Goal: Task Accomplishment & Management: Manage account settings

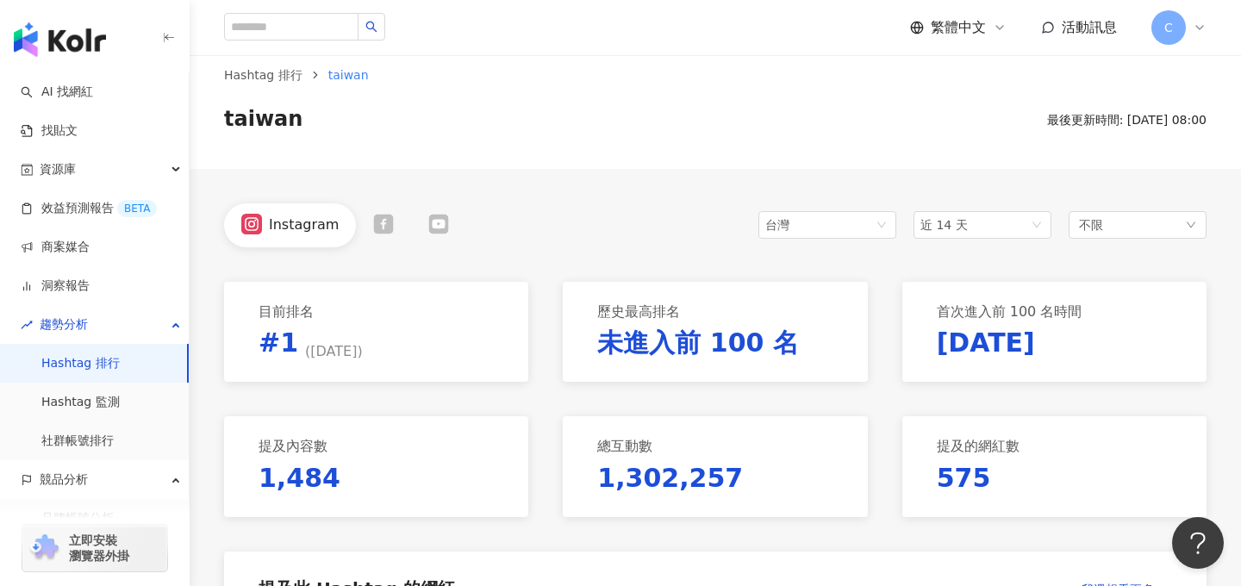
click at [1185, 29] on span "C" at bounding box center [1168, 27] width 34 height 34
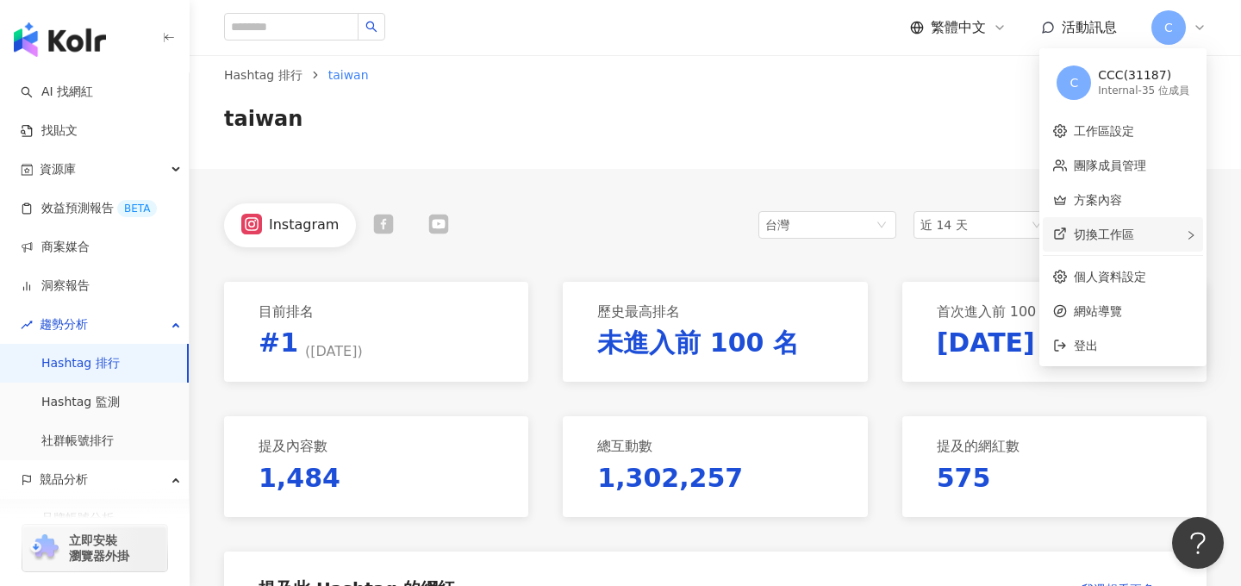
click at [1131, 240] on span "切換工作區" at bounding box center [1104, 234] width 60 height 14
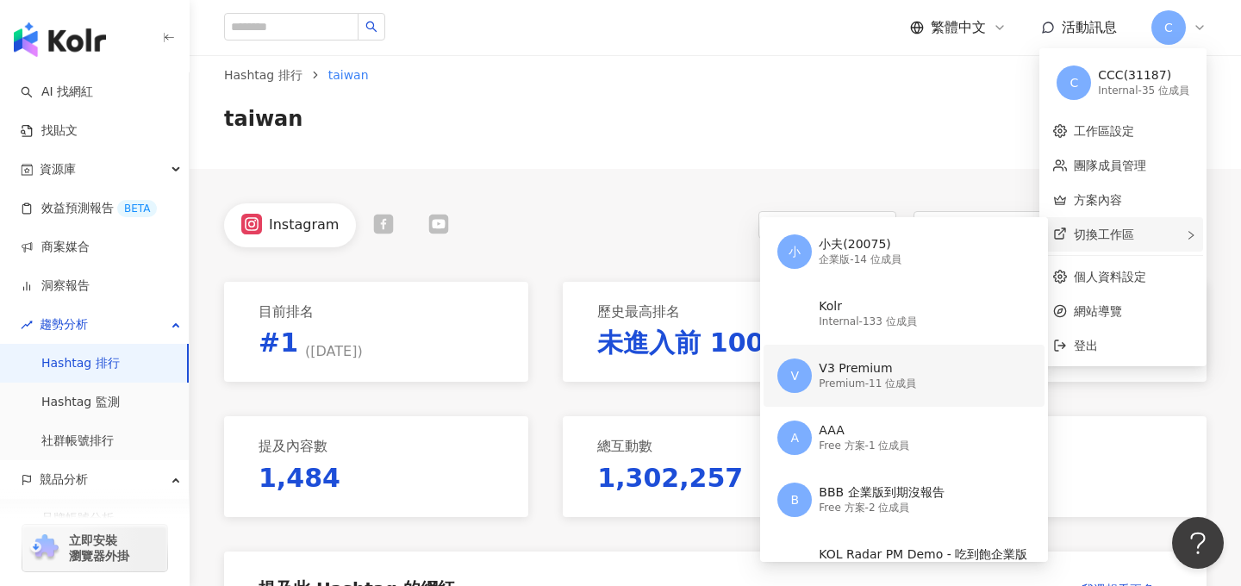
click at [894, 383] on div "Premium - 11 位成員" at bounding box center [867, 384] width 97 height 15
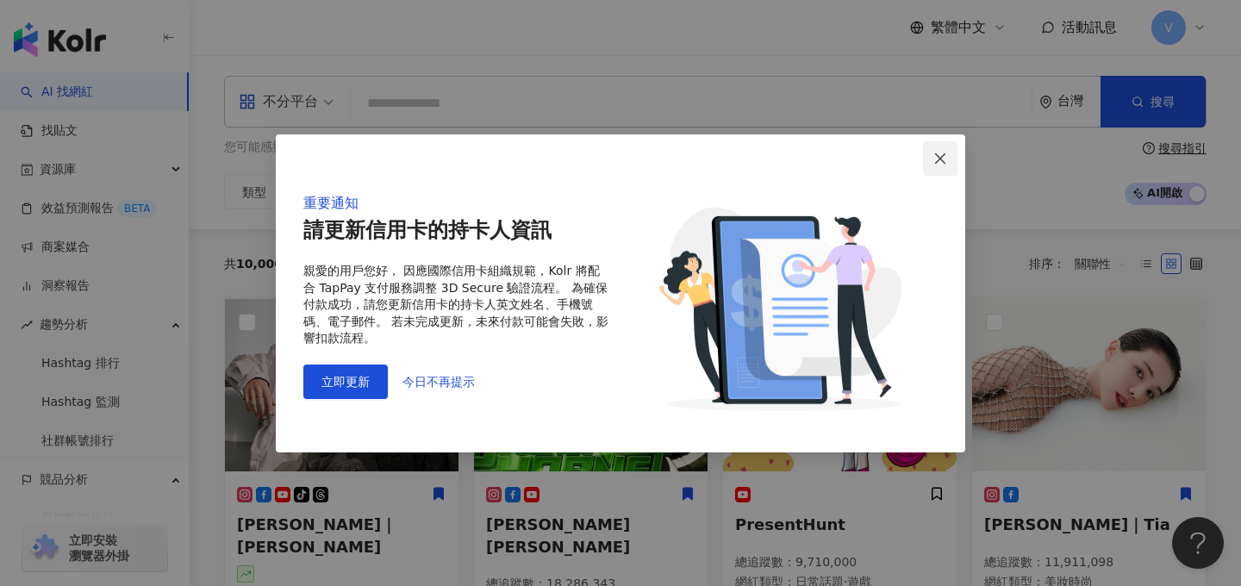
click at [933, 155] on icon "close" at bounding box center [940, 159] width 14 height 14
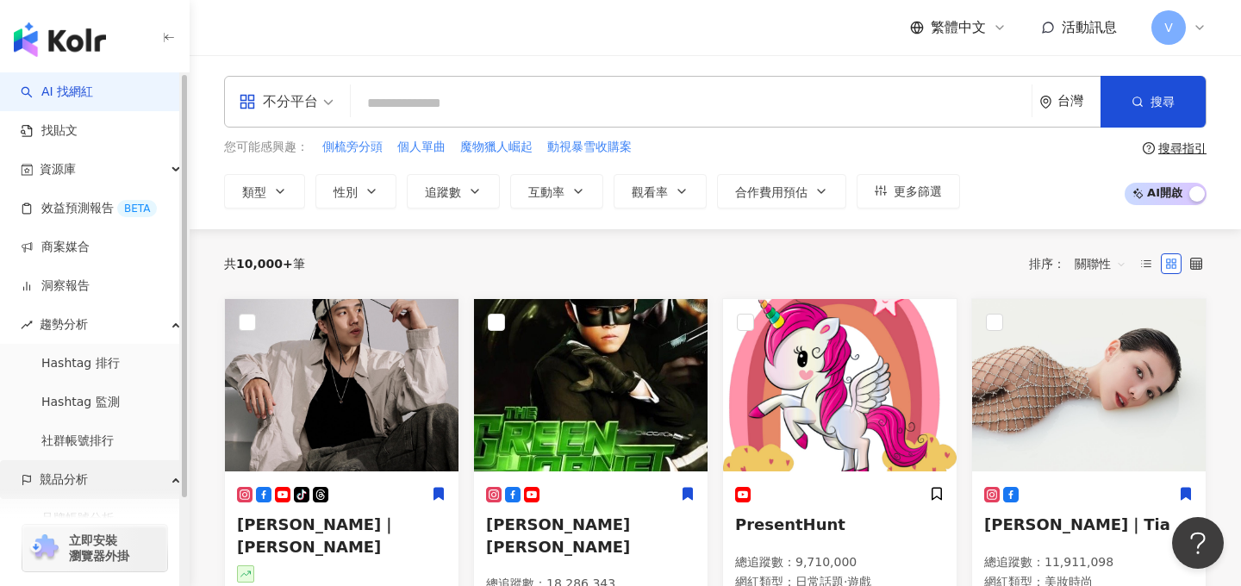
click at [71, 478] on span "競品分析" at bounding box center [64, 479] width 48 height 39
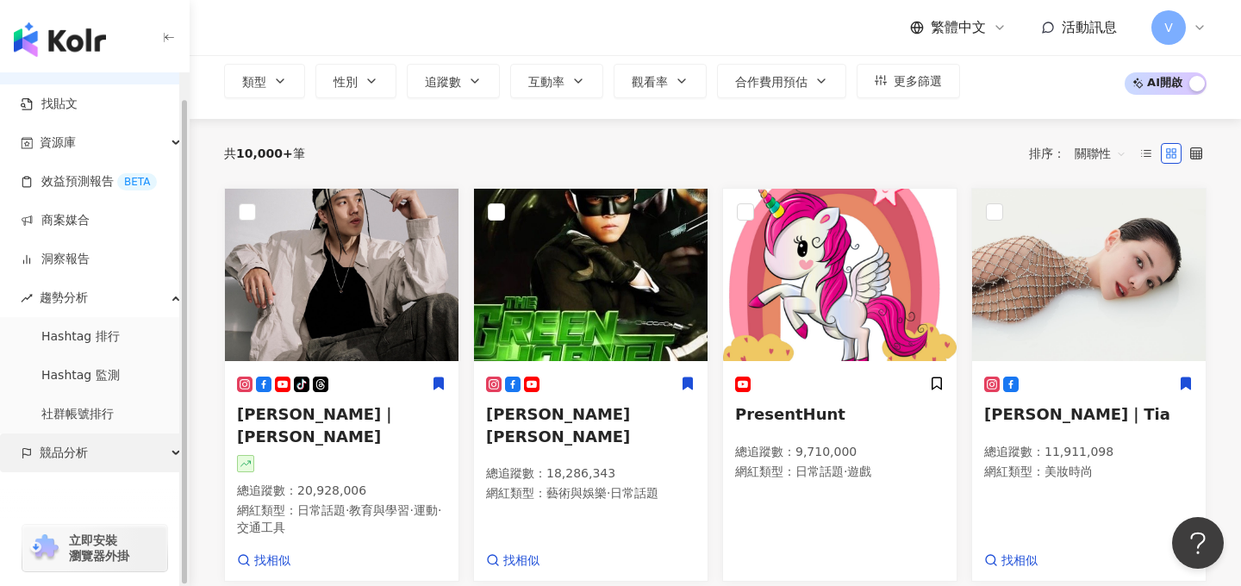
scroll to position [128, 0]
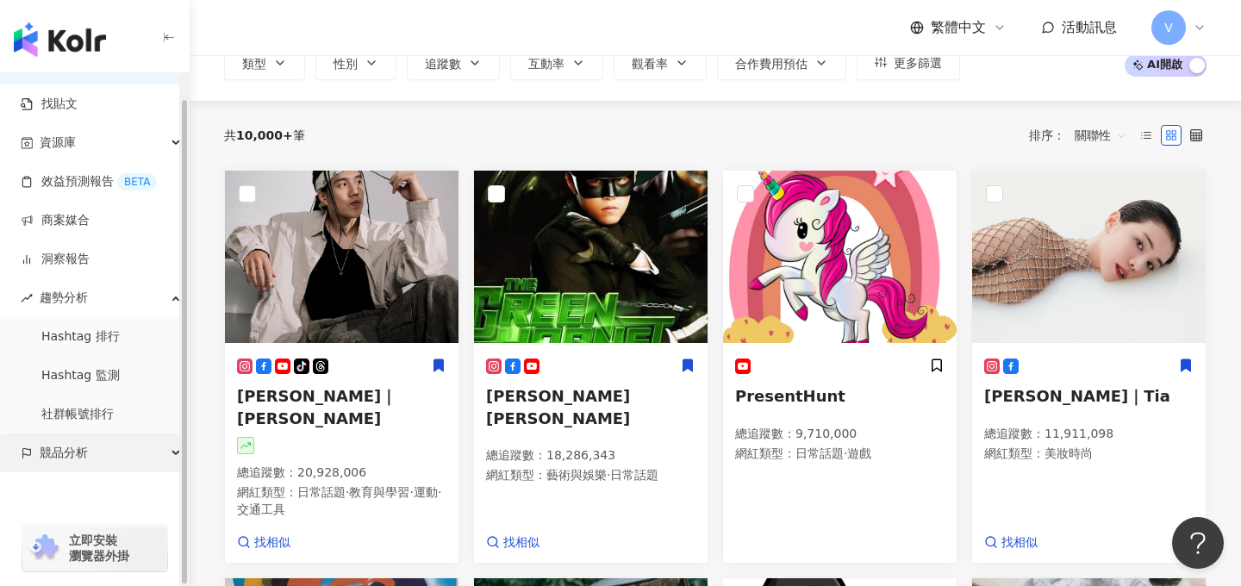
click at [165, 457] on div "競品分析" at bounding box center [94, 452] width 189 height 39
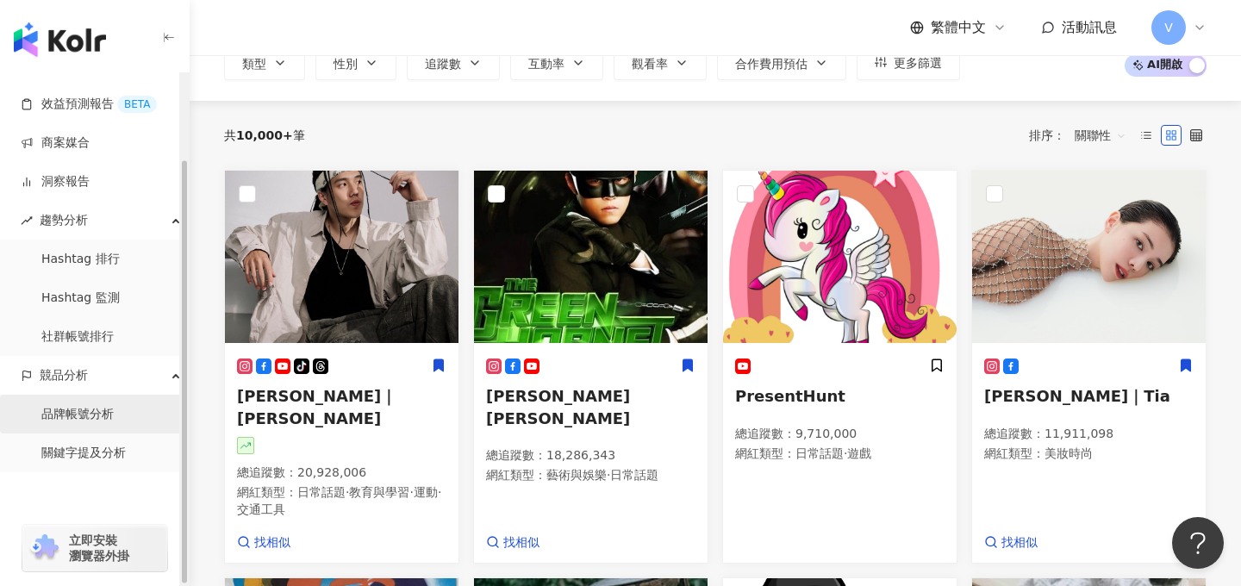
click at [98, 423] on link "品牌帳號分析" at bounding box center [77, 414] width 72 height 17
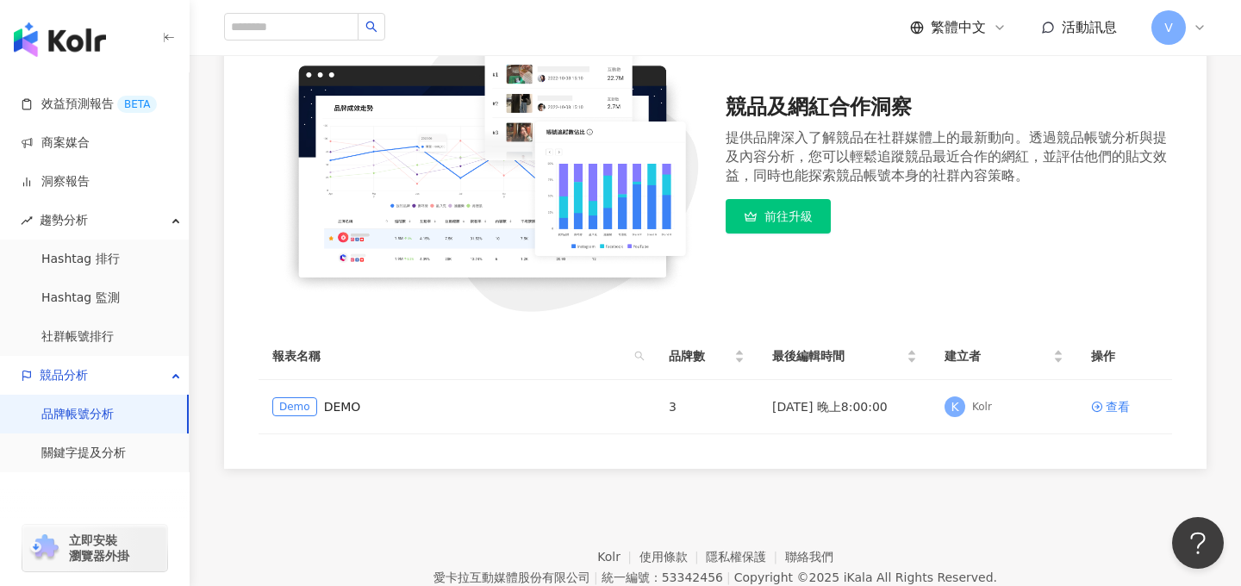
scroll to position [218, 0]
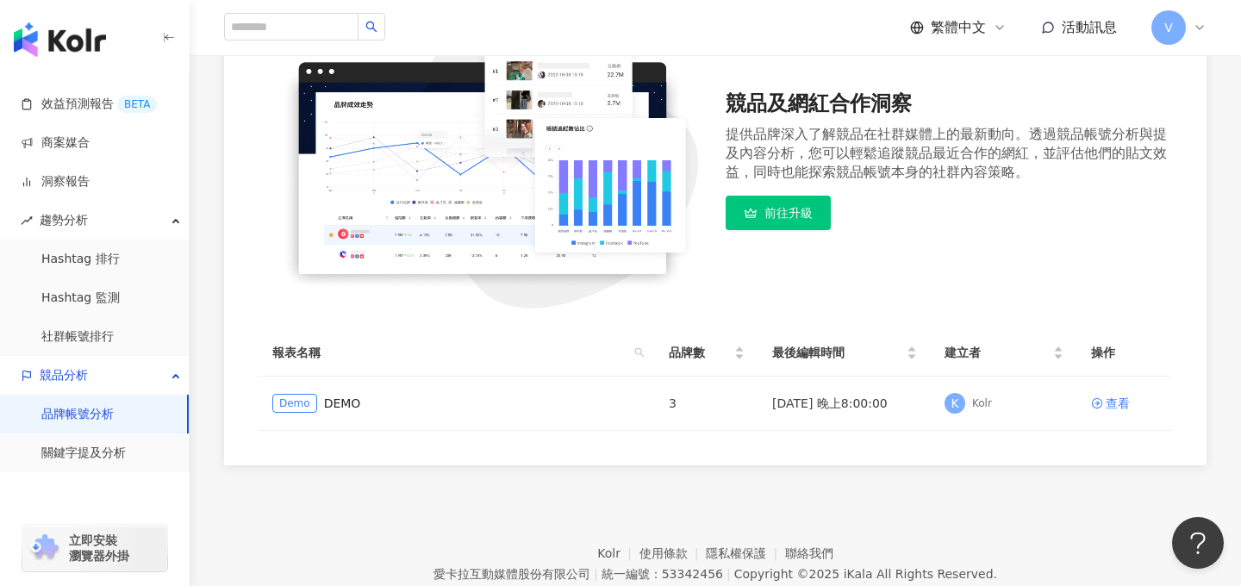
click at [1161, 40] on span "V" at bounding box center [1168, 27] width 34 height 34
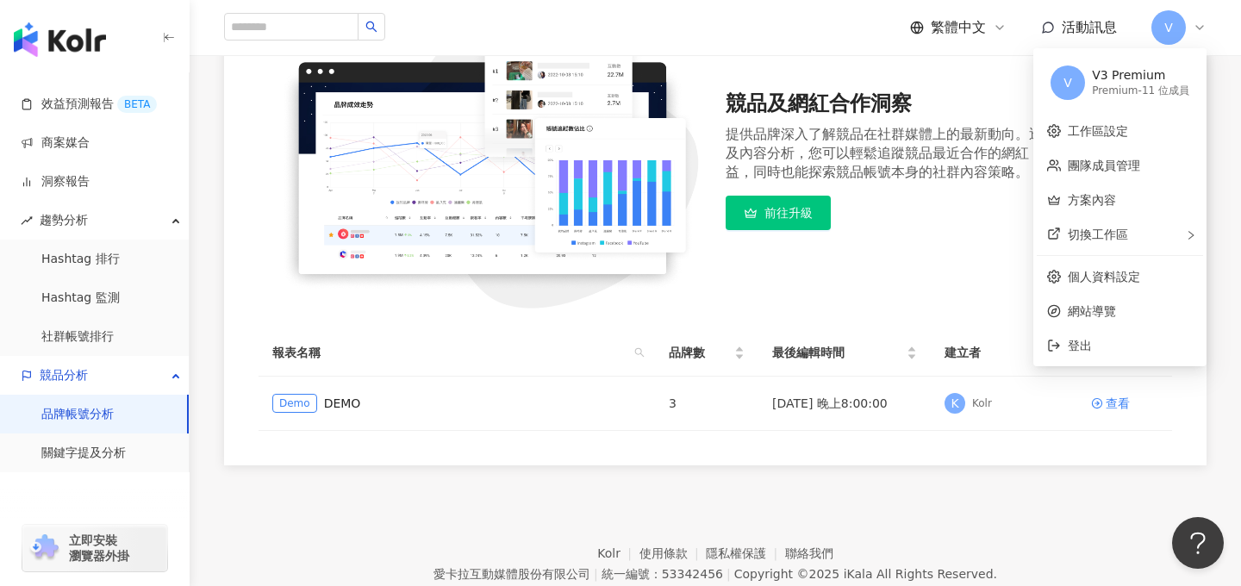
click at [1161, 40] on span "V" at bounding box center [1168, 27] width 34 height 34
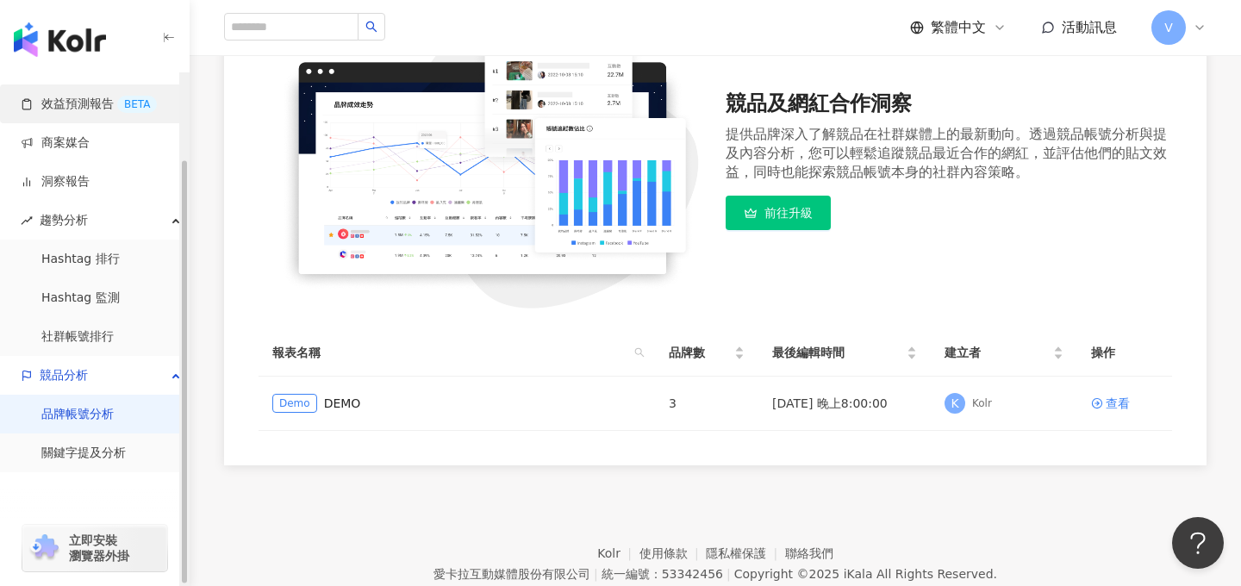
click at [109, 102] on link "效益預測報告 BETA" at bounding box center [89, 104] width 136 height 17
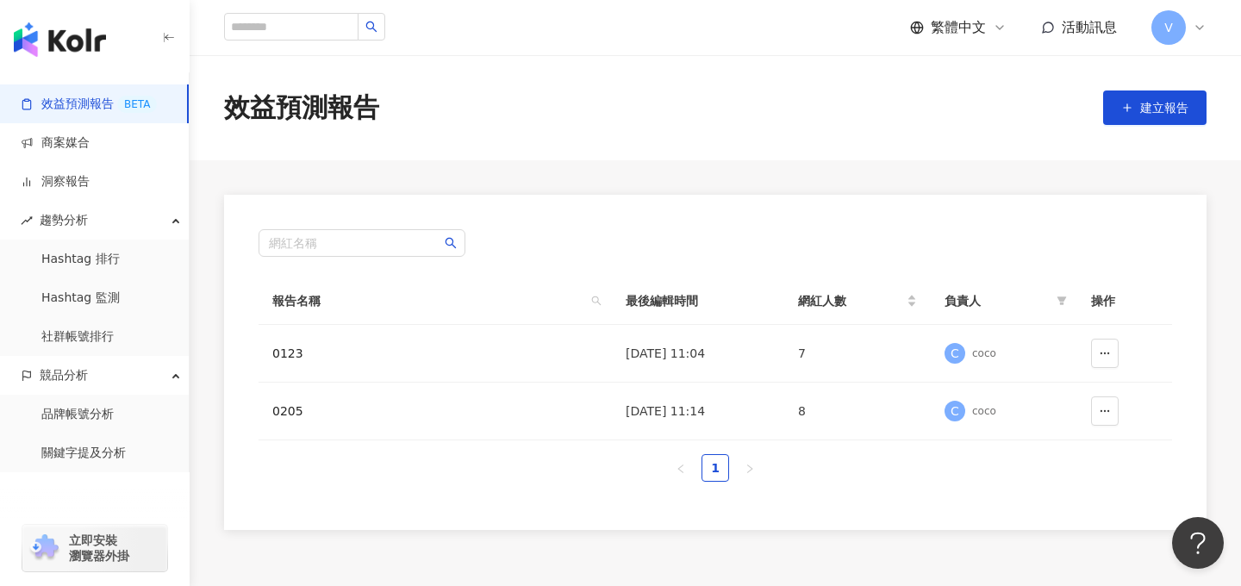
click at [1172, 18] on span "V" at bounding box center [1168, 27] width 34 height 34
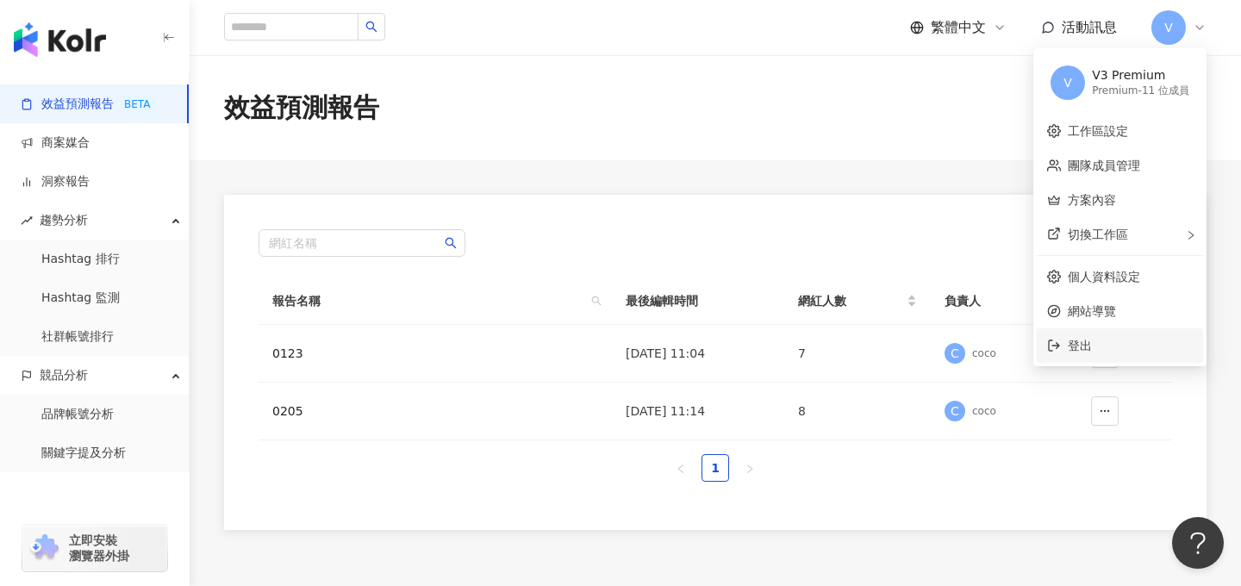
click at [1075, 331] on li "登出" at bounding box center [1120, 345] width 166 height 34
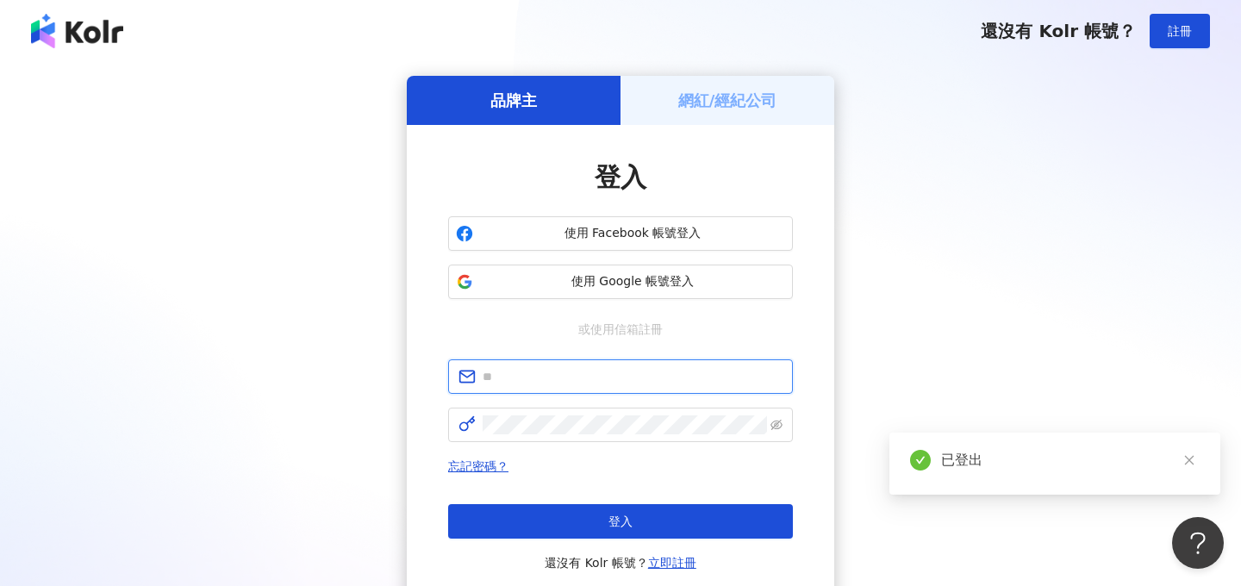
click at [576, 371] on input "text" at bounding box center [633, 376] width 300 height 19
type input "*"
type input "**********"
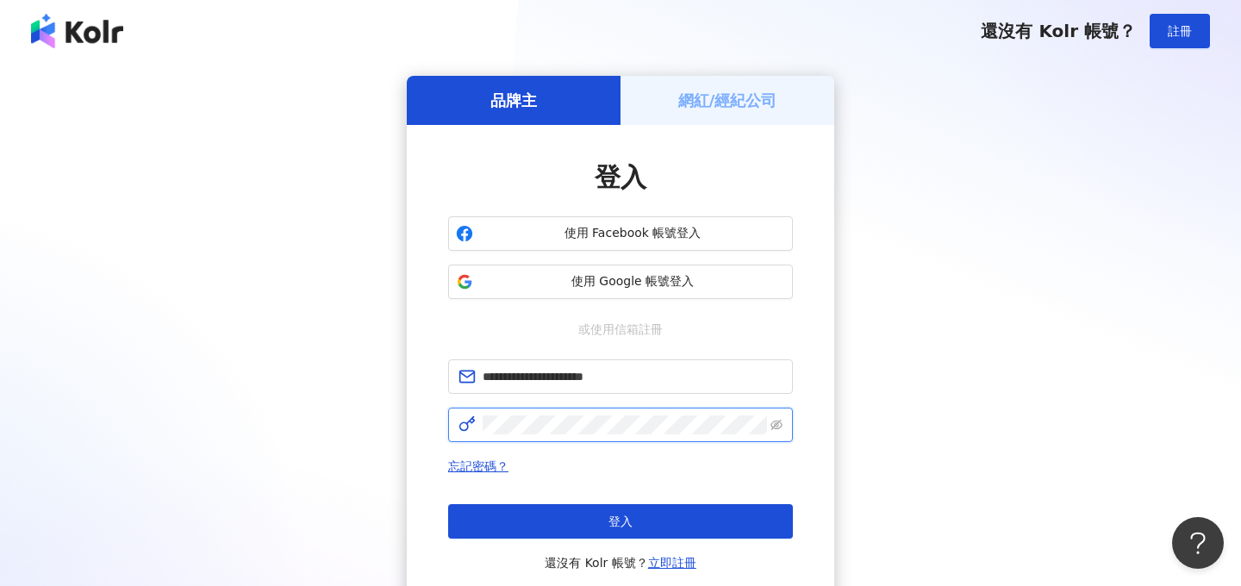
click button "登入" at bounding box center [620, 521] width 345 height 34
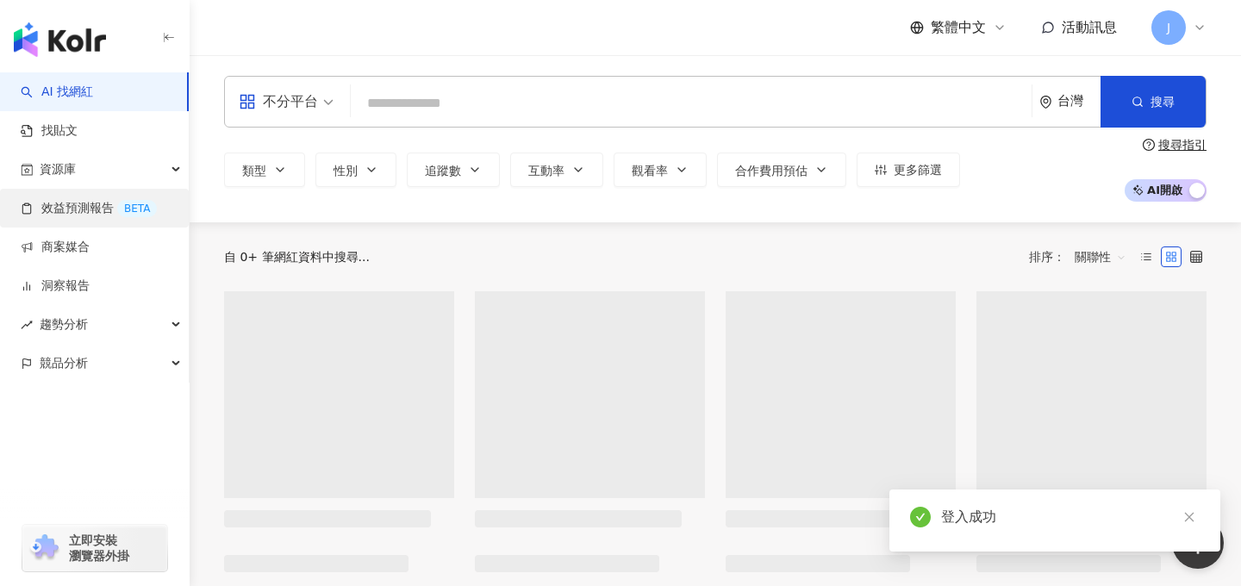
click at [75, 215] on link "效益預測報告 BETA" at bounding box center [89, 208] width 136 height 17
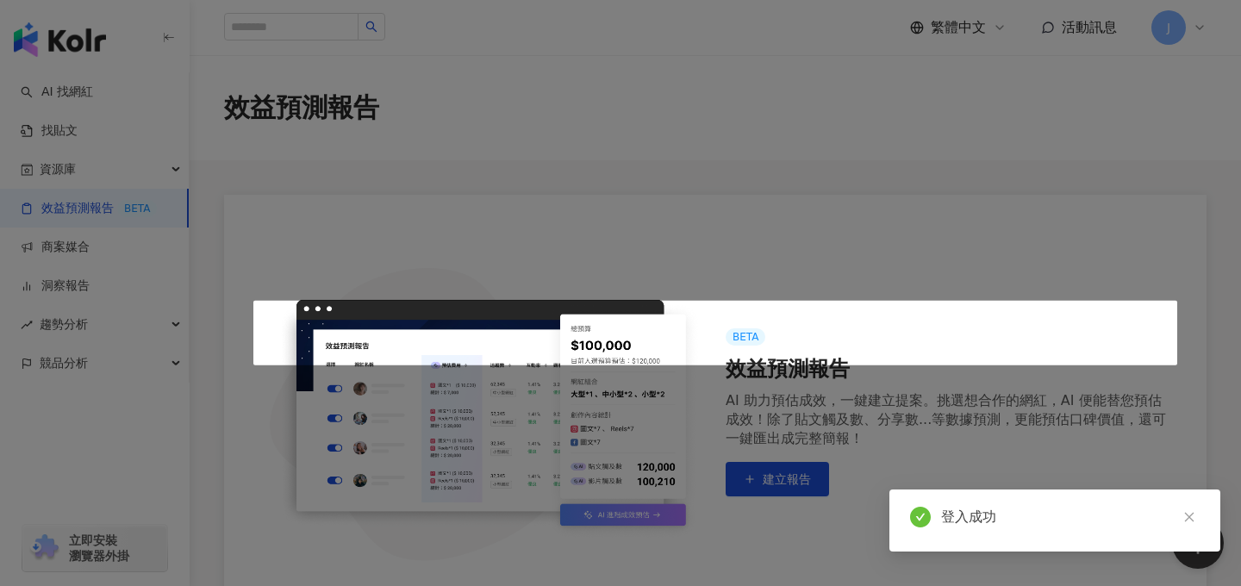
scroll to position [323, 0]
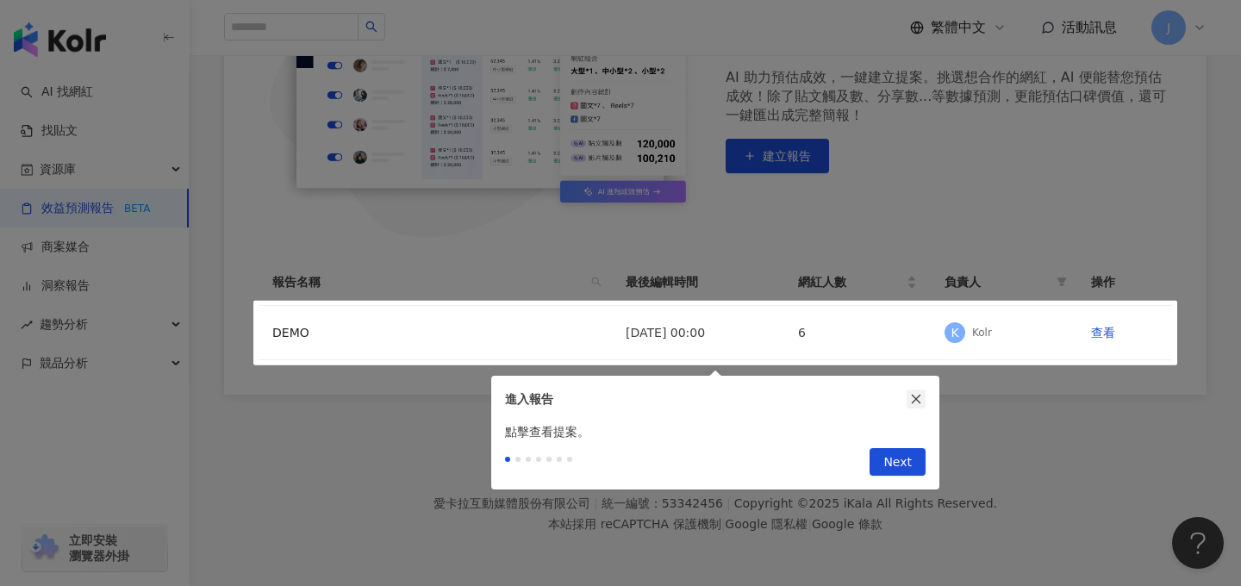
click at [919, 405] on button "button" at bounding box center [916, 398] width 19 height 19
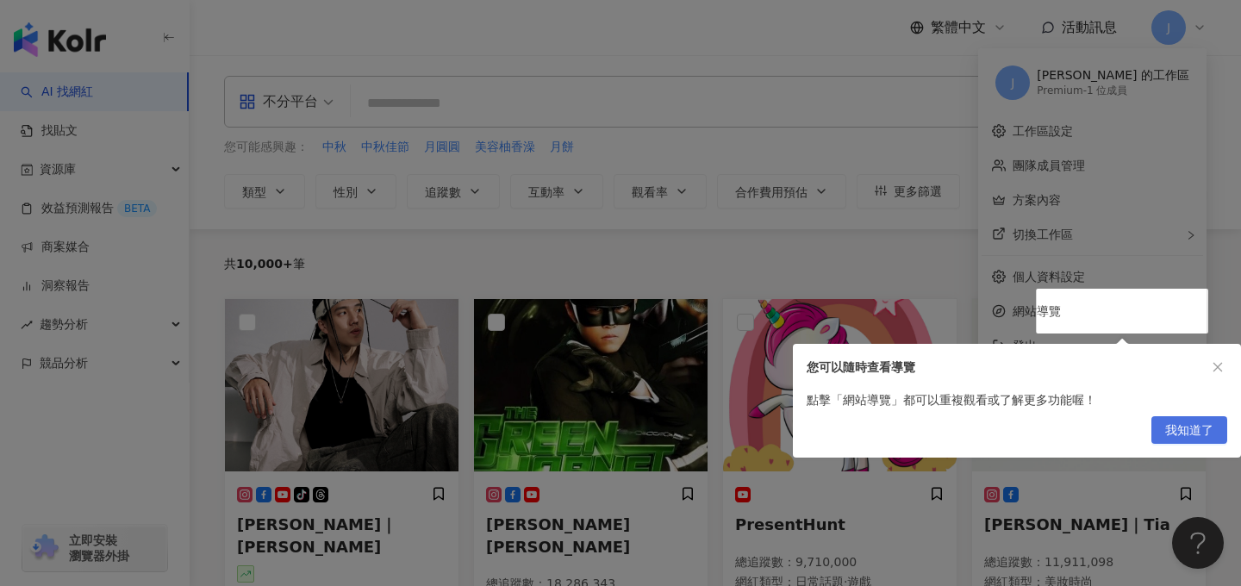
click at [1175, 425] on span "我知道了" at bounding box center [1189, 431] width 48 height 28
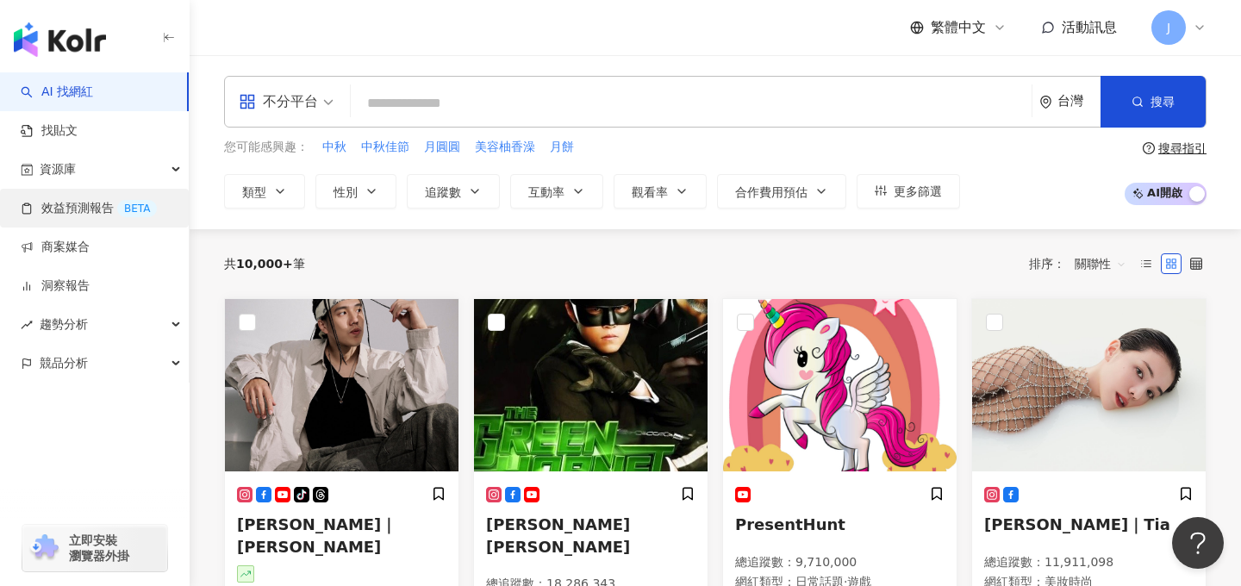
click at [101, 215] on link "效益預測報告 BETA" at bounding box center [89, 208] width 136 height 17
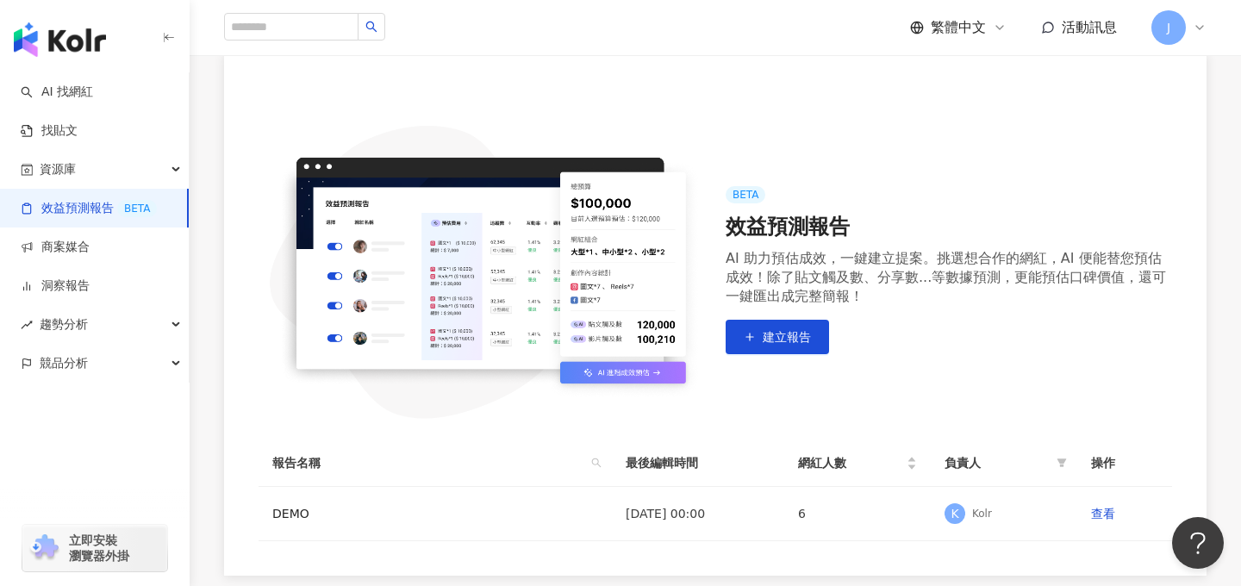
scroll to position [209, 0]
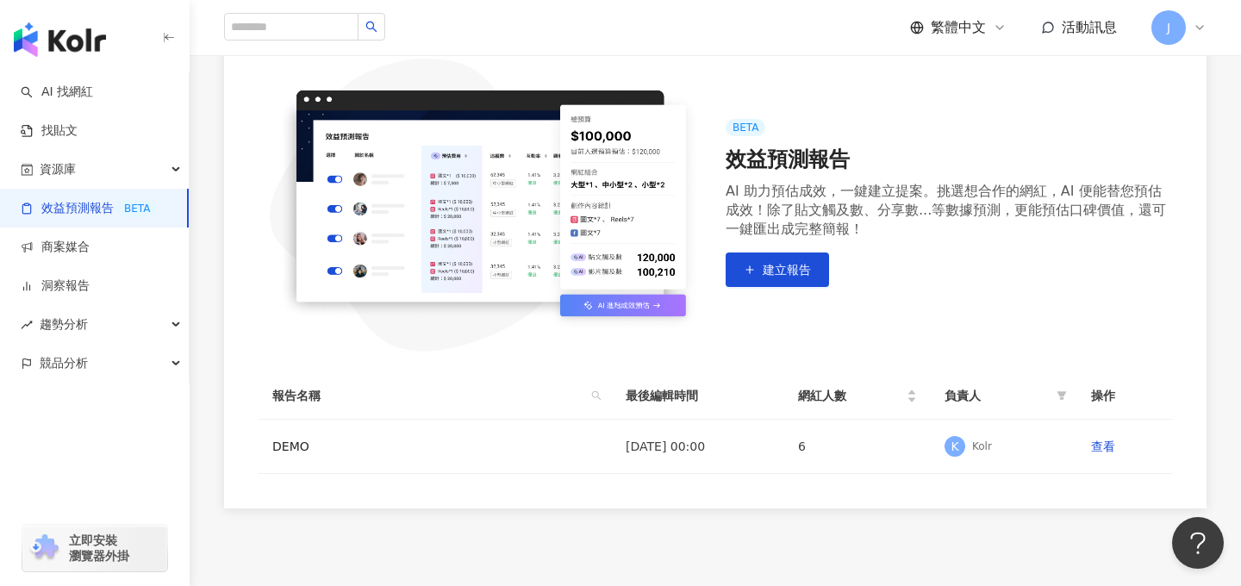
click at [1162, 32] on span "J" at bounding box center [1168, 27] width 34 height 34
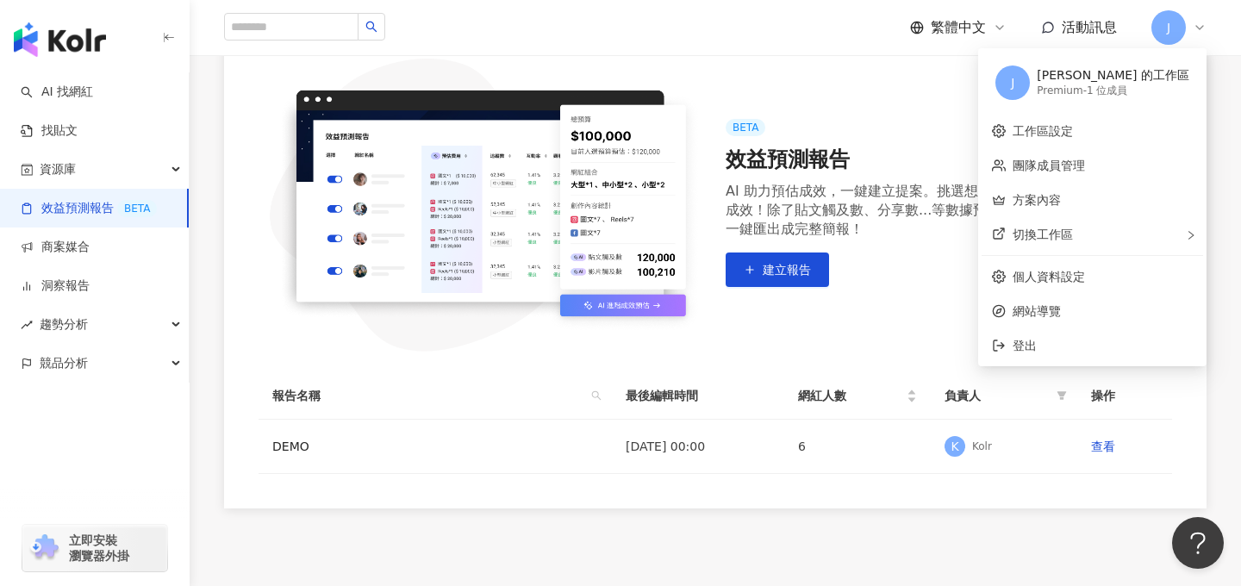
click at [514, 345] on img at bounding box center [482, 202] width 446 height 297
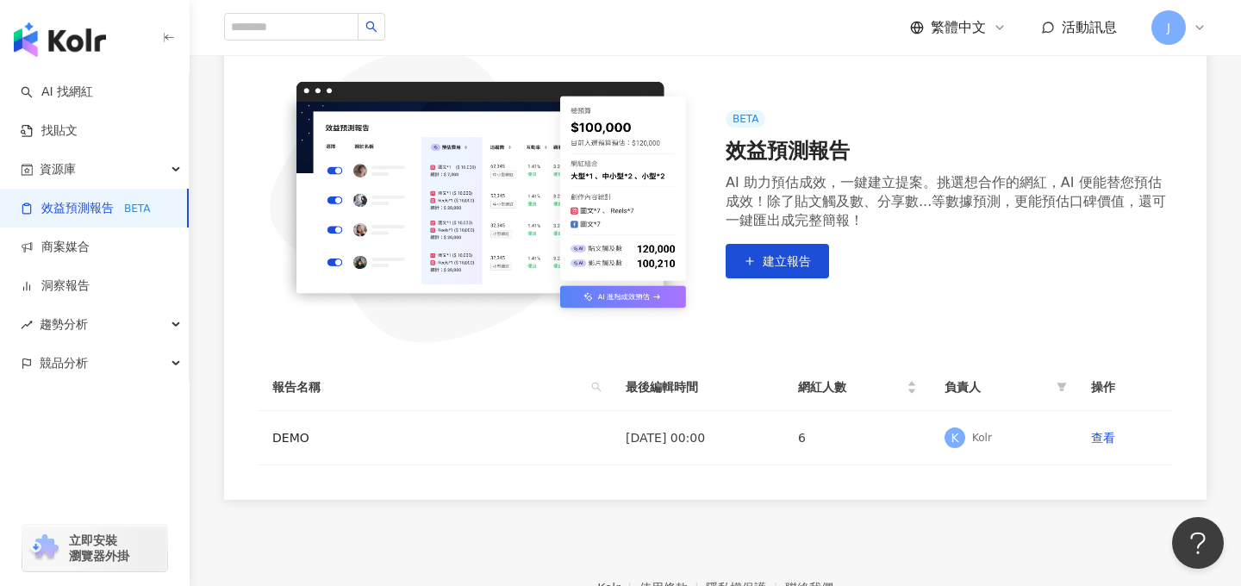
scroll to position [221, 0]
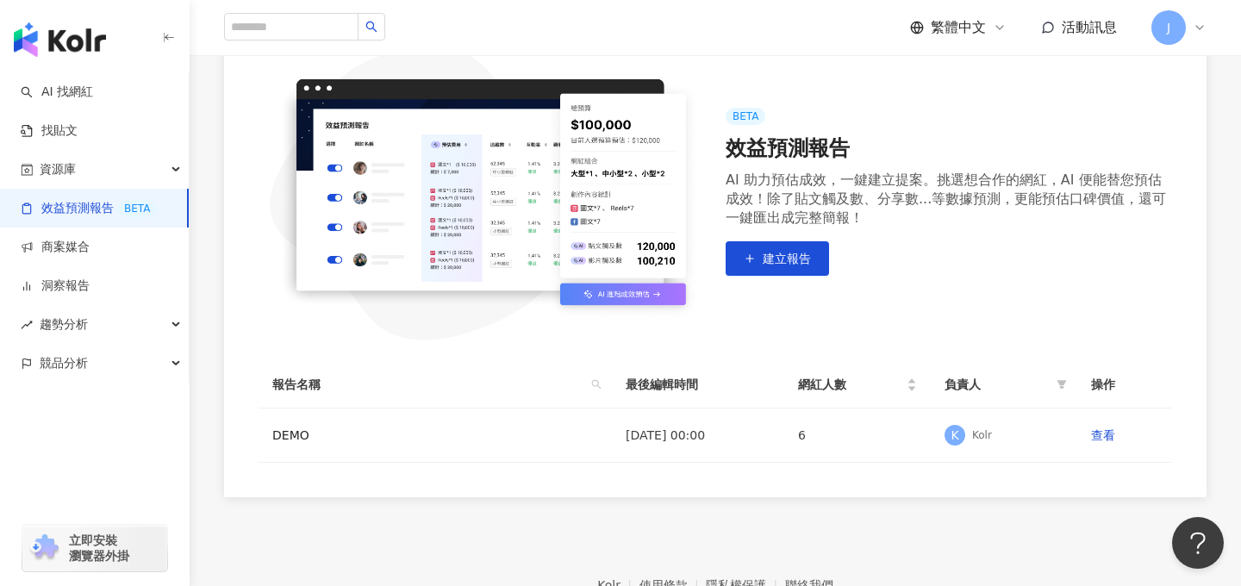
click at [1168, 39] on span "J" at bounding box center [1168, 27] width 34 height 34
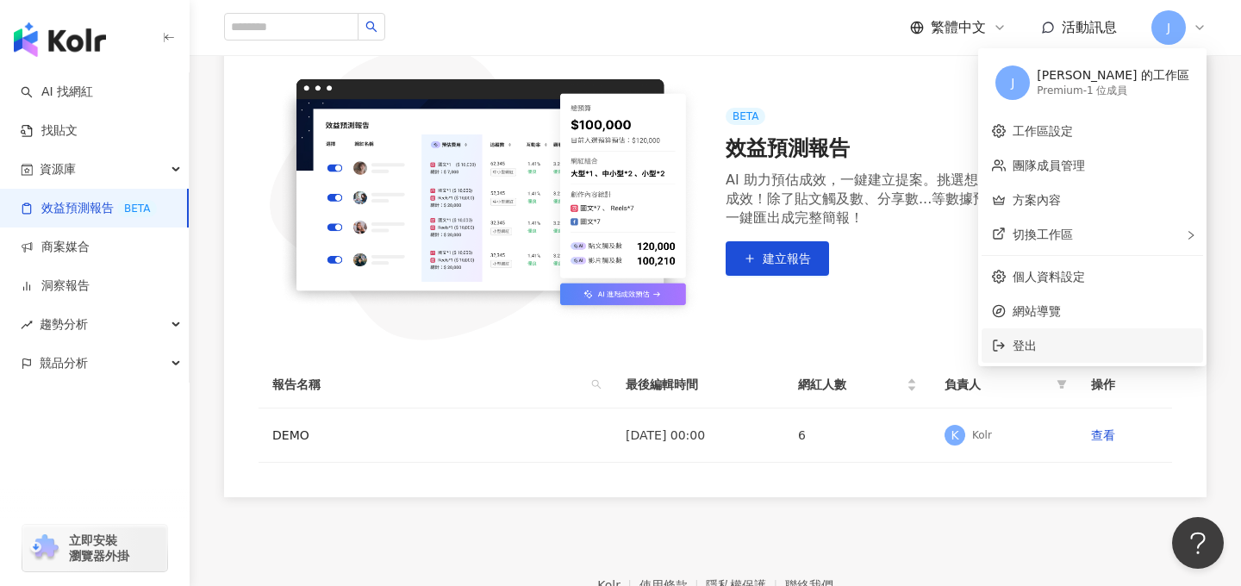
click at [1037, 351] on span "登出" at bounding box center [1025, 346] width 24 height 14
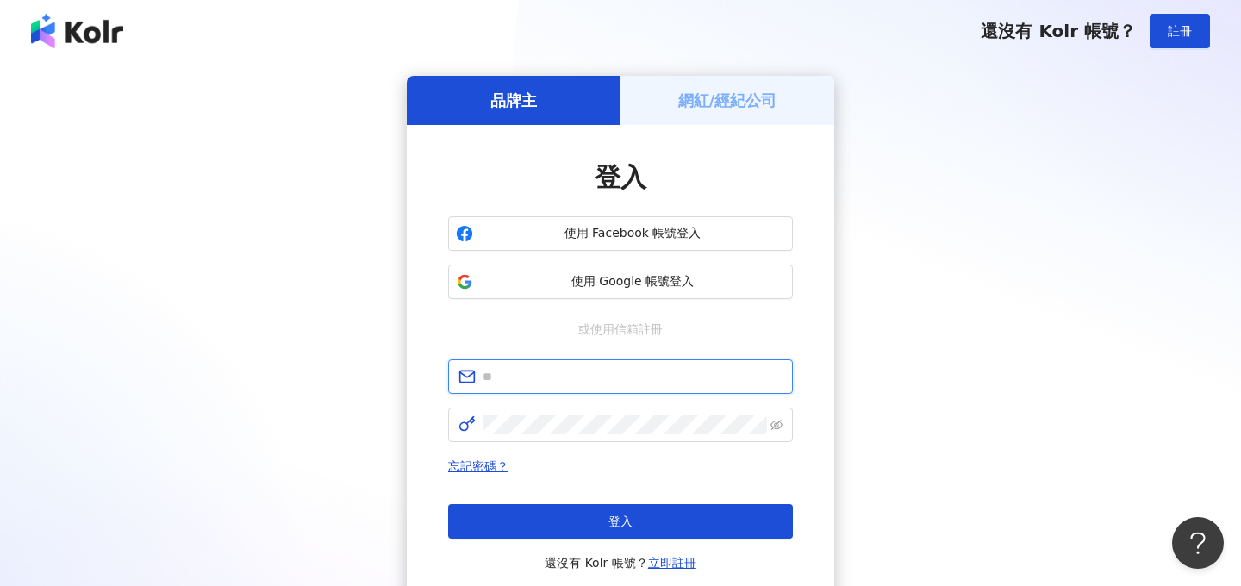
click at [533, 381] on input "text" at bounding box center [633, 376] width 300 height 19
type input "**********"
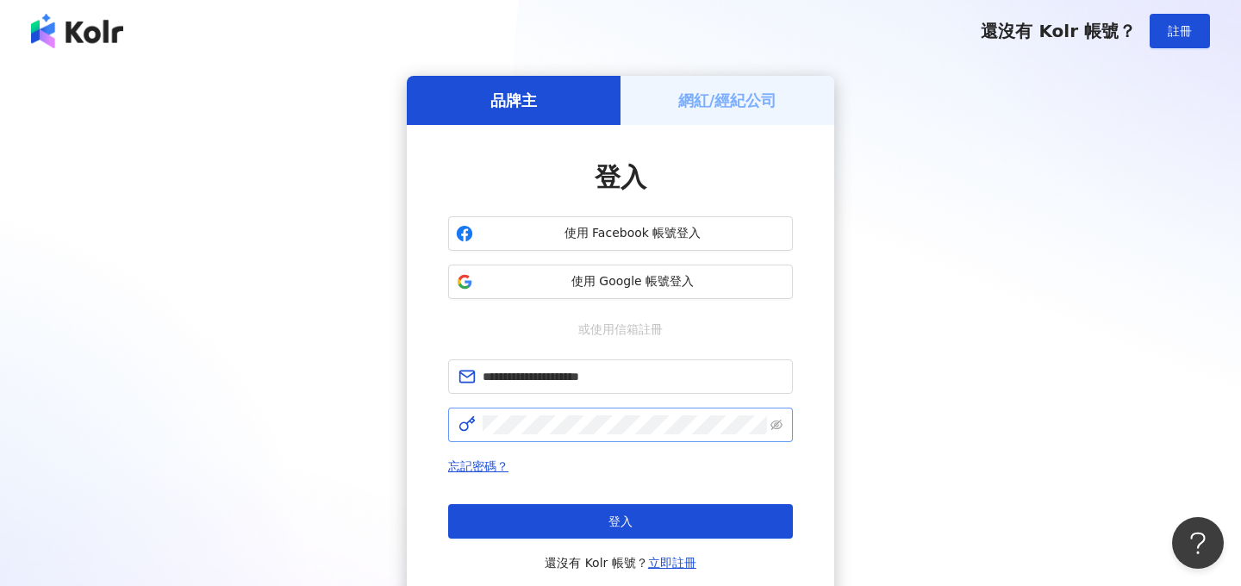
click at [603, 434] on span at bounding box center [620, 425] width 345 height 34
click button "登入" at bounding box center [620, 521] width 345 height 34
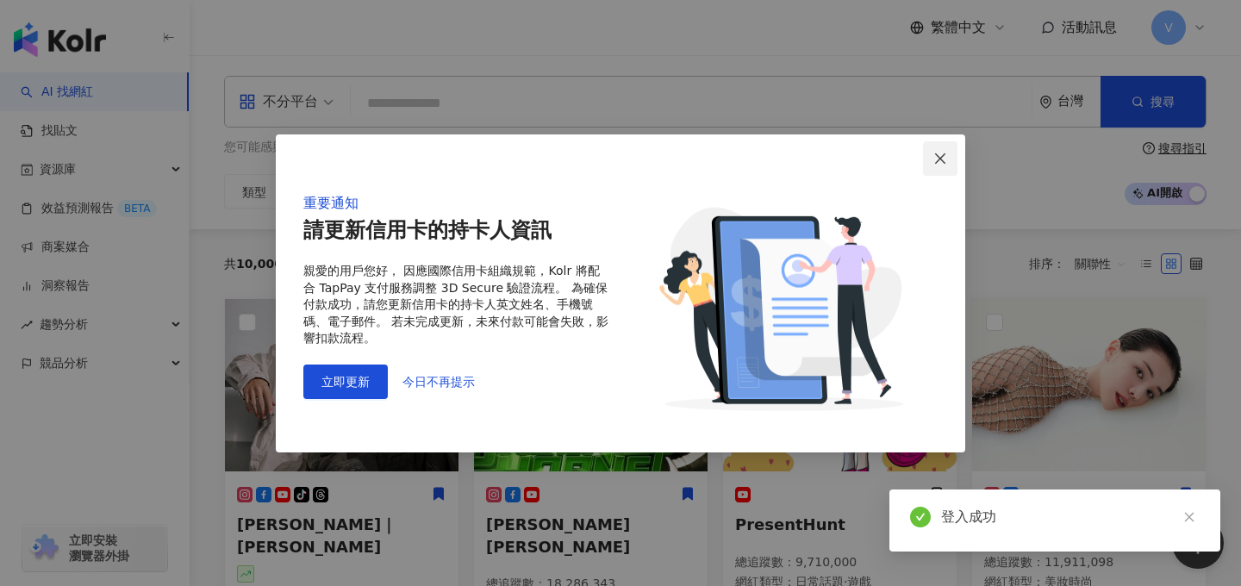
click at [933, 161] on icon "close" at bounding box center [940, 159] width 14 height 14
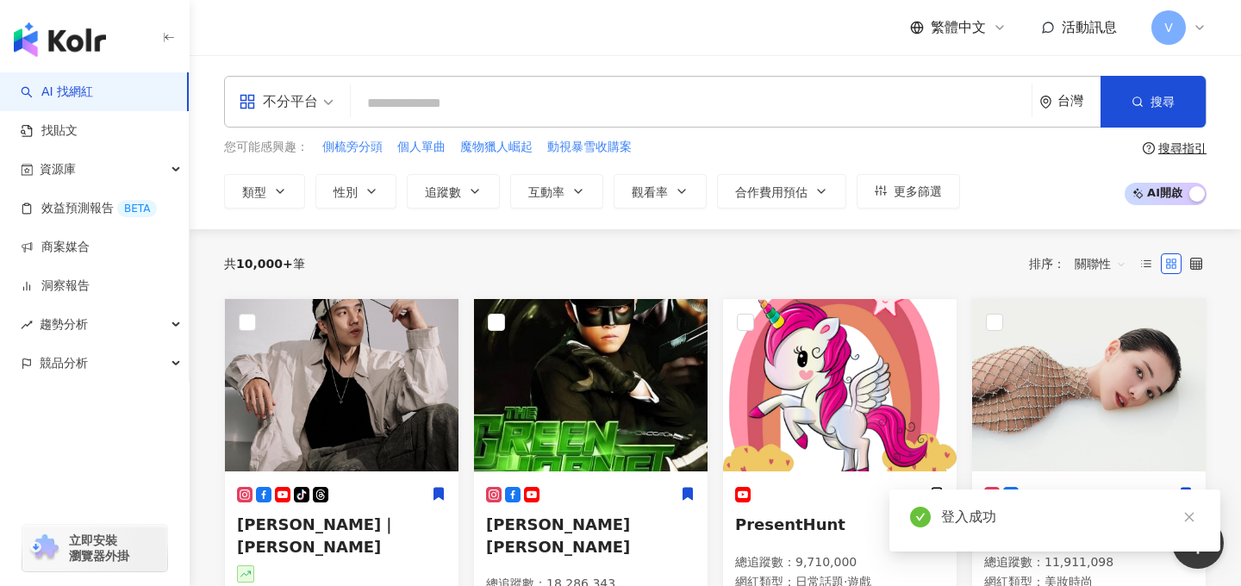
click at [1155, 35] on span "V" at bounding box center [1168, 27] width 34 height 34
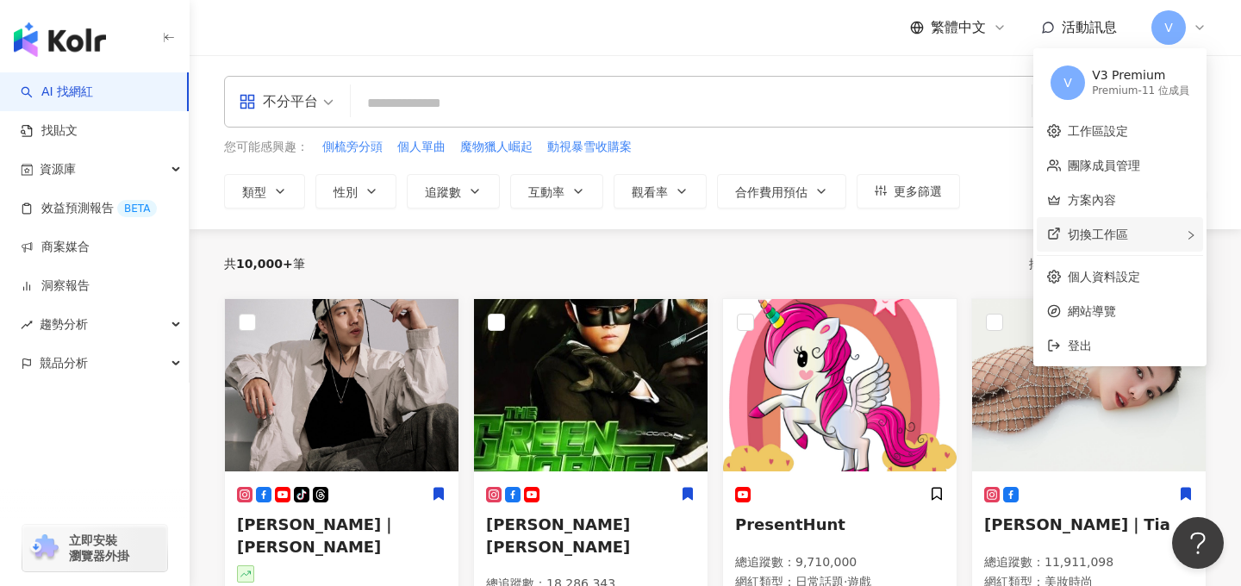
click at [1081, 243] on div "切換工作區" at bounding box center [1120, 234] width 166 height 34
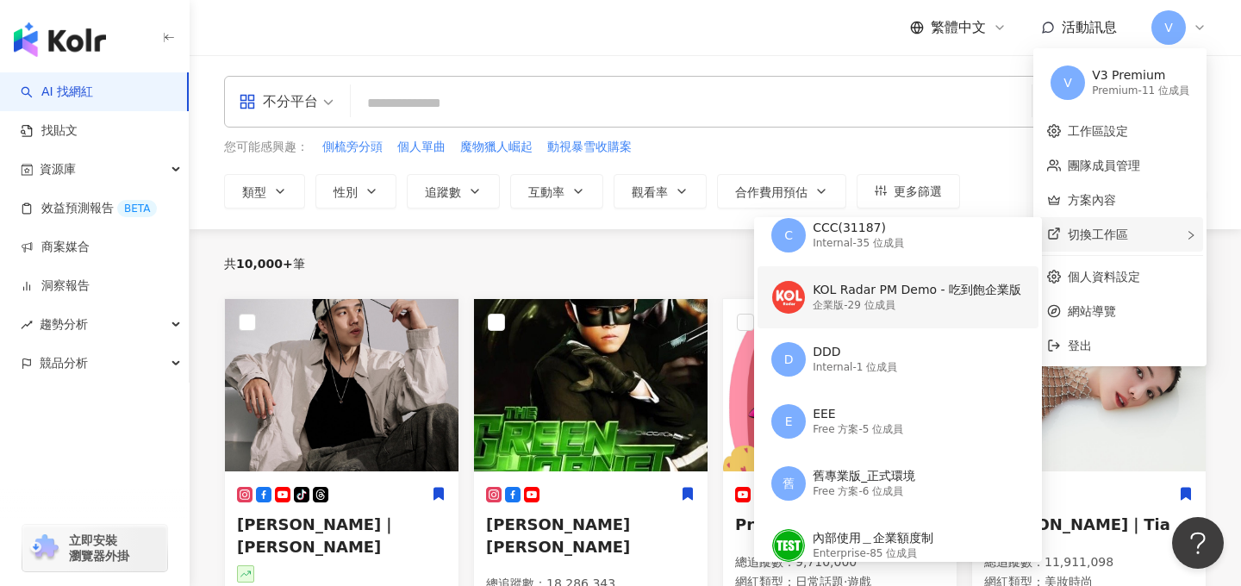
scroll to position [378, 0]
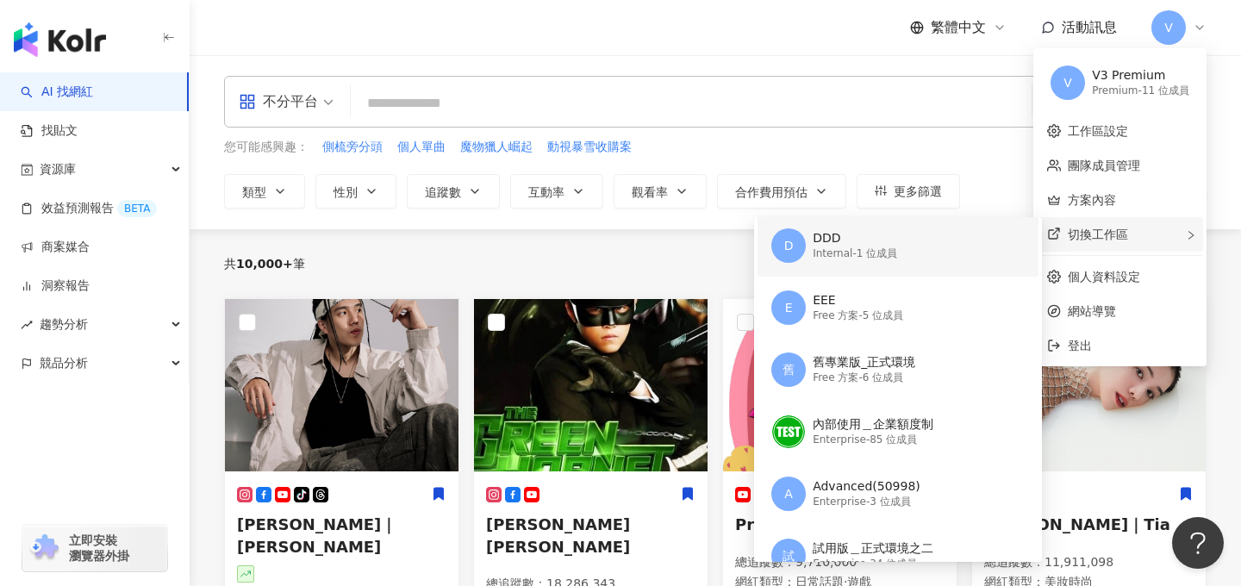
click at [851, 239] on div "DDD" at bounding box center [855, 238] width 84 height 17
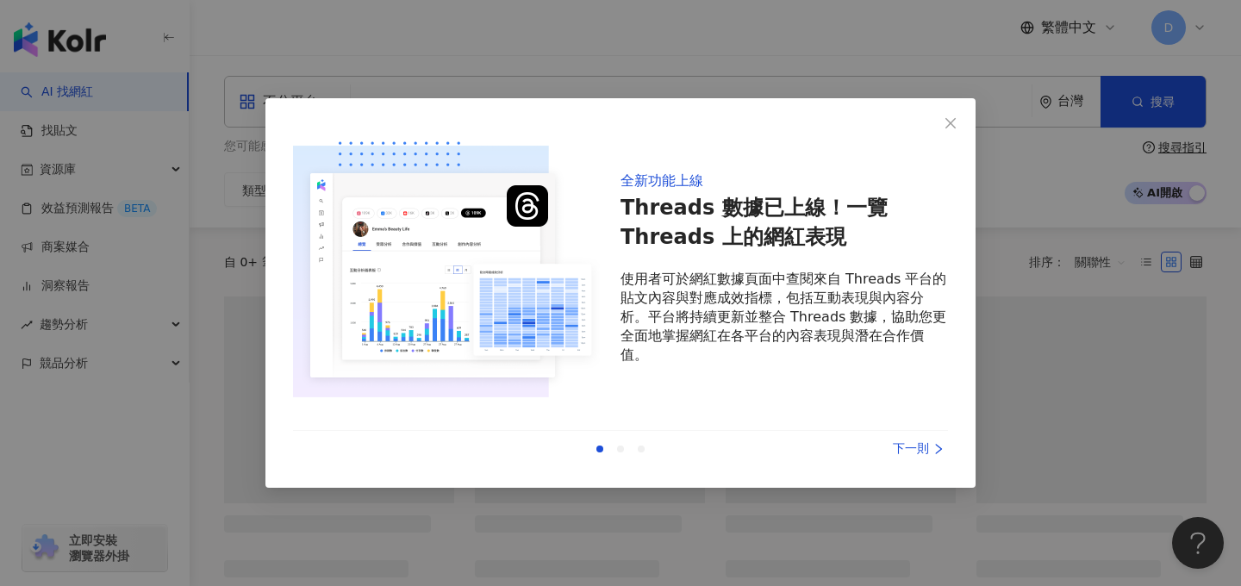
click at [84, 204] on div "全新功能上線 Threads 數據已上線！一覽 Threads 上的網紅表現 使用者可於網紅數據頁面中查閱來自 Threads 平台的貼文內容與對應成效指標，…" at bounding box center [620, 293] width 1241 height 586
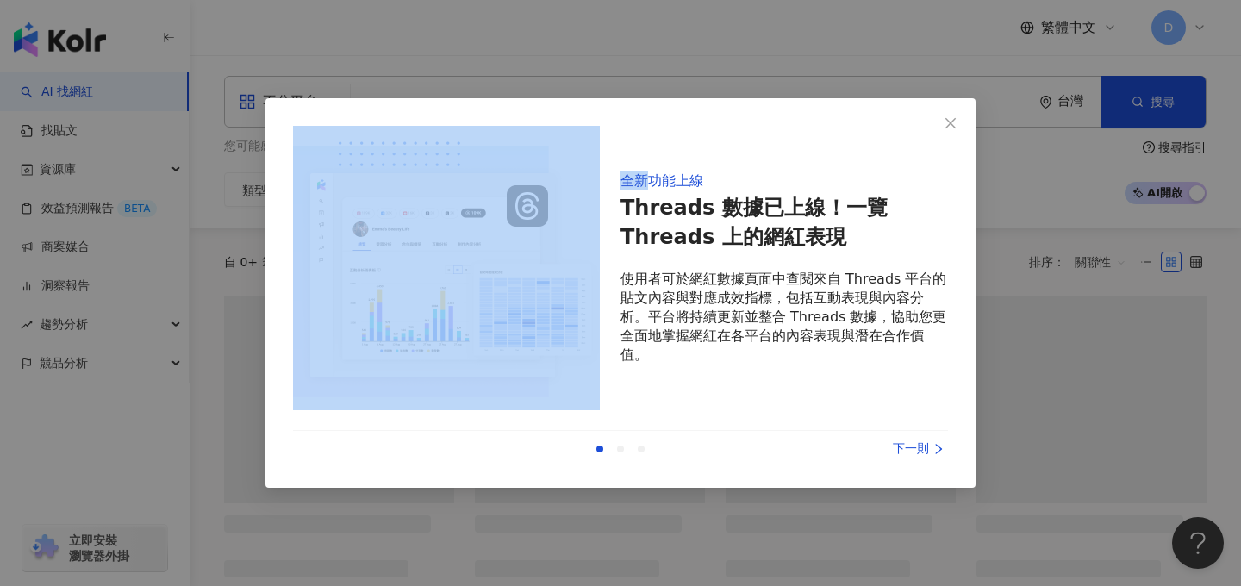
click at [84, 204] on div "全新功能上線 Threads 數據已上線！一覽 Threads 上的網紅表現 使用者可於網紅數據頁面中查閱來自 Threads 平台的貼文內容與對應成效指標，…" at bounding box center [620, 293] width 1241 height 586
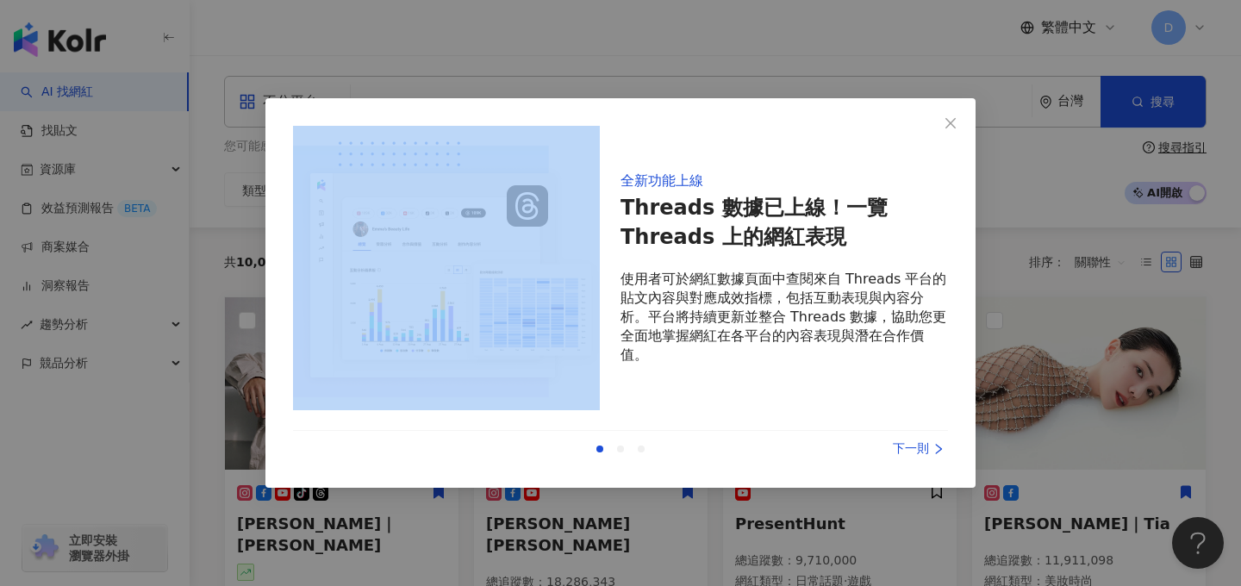
click at [89, 204] on div "全新功能上線 Threads 數據已上線！一覽 Threads 上的網紅表現 使用者可於網紅數據頁面中查閱來自 Threads 平台的貼文內容與對應成效指標，…" at bounding box center [620, 293] width 1241 height 586
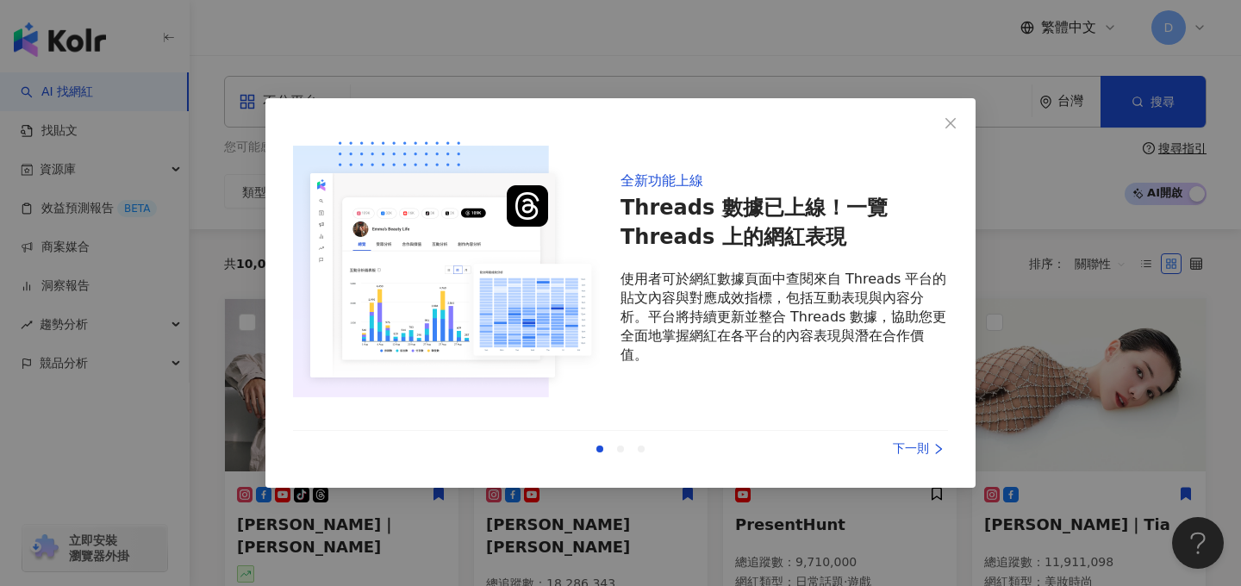
click at [89, 204] on div "全新功能上線 Threads 數據已上線！一覽 Threads 上的網紅表現 使用者可於網紅數據頁面中查閱來自 Threads 平台的貼文內容與對應成效指標，…" at bounding box center [620, 293] width 1241 height 586
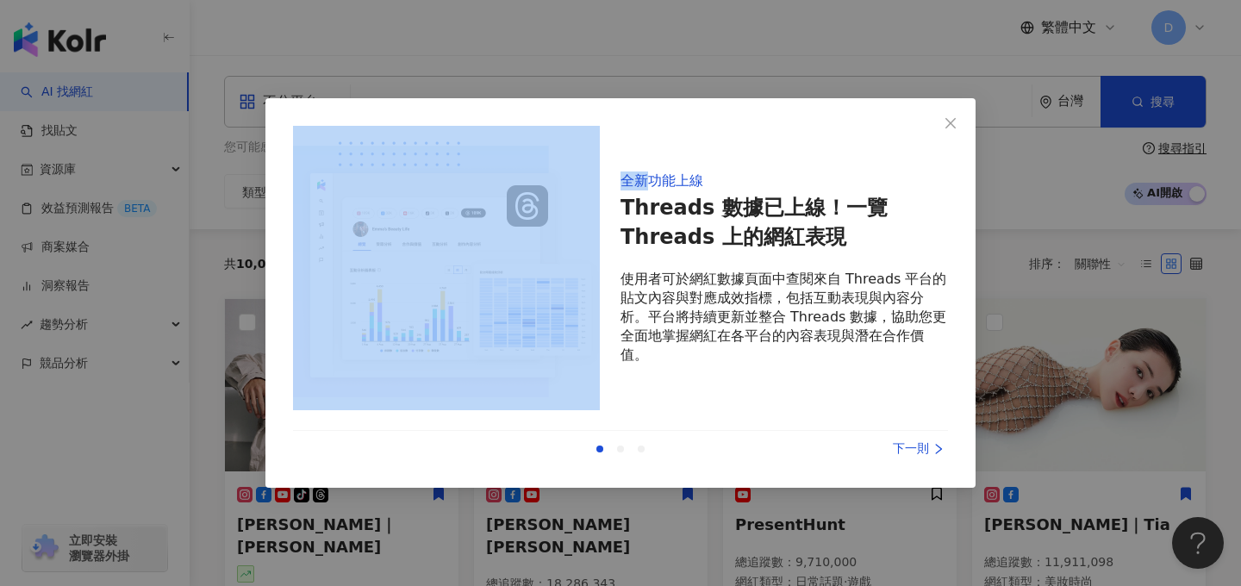
click at [102, 217] on div "全新功能上線 Threads 數據已上線！一覽 Threads 上的網紅表現 使用者可於網紅數據頁面中查閱來自 Threads 平台的貼文內容與對應成效指標，…" at bounding box center [620, 293] width 1241 height 586
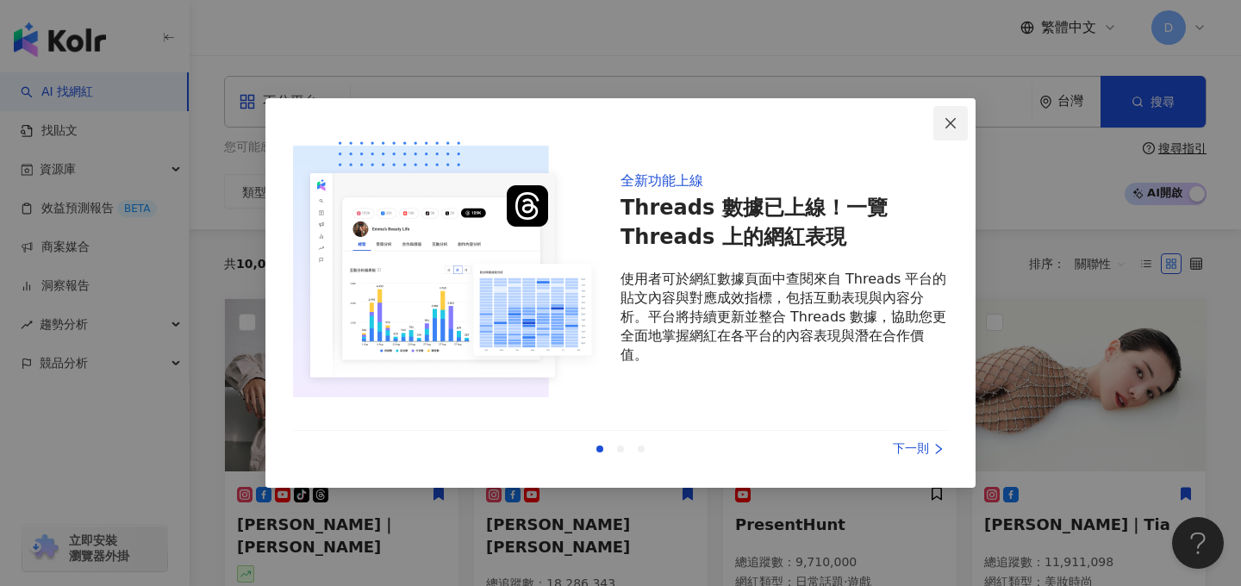
click at [955, 134] on button "Close" at bounding box center [950, 123] width 34 height 34
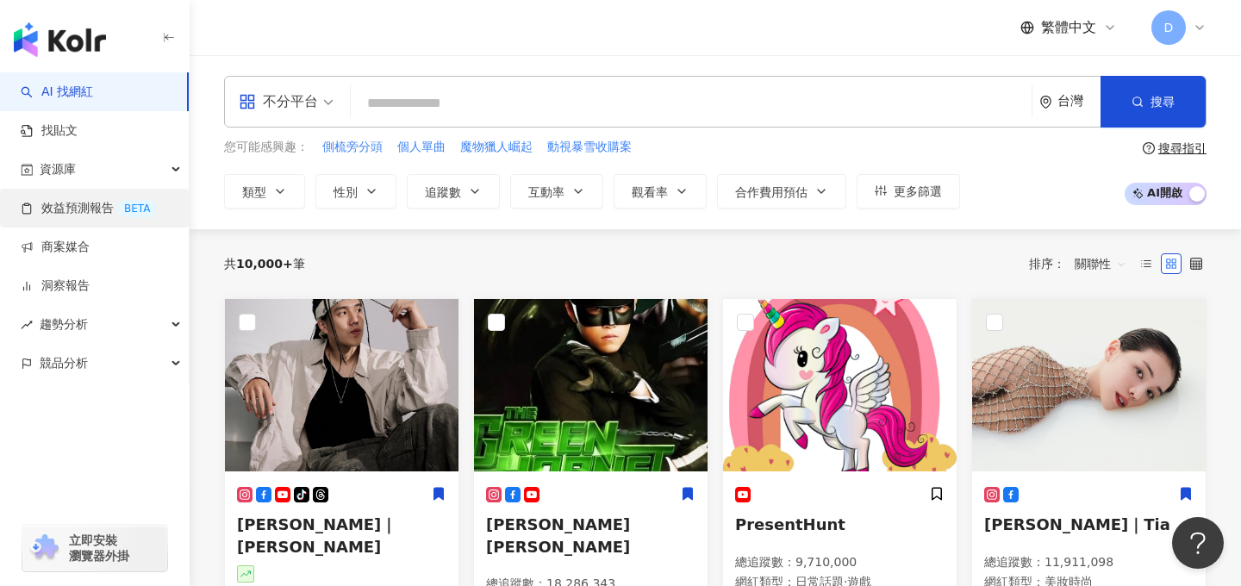
click at [103, 217] on link "效益預測報告 BETA" at bounding box center [89, 208] width 136 height 17
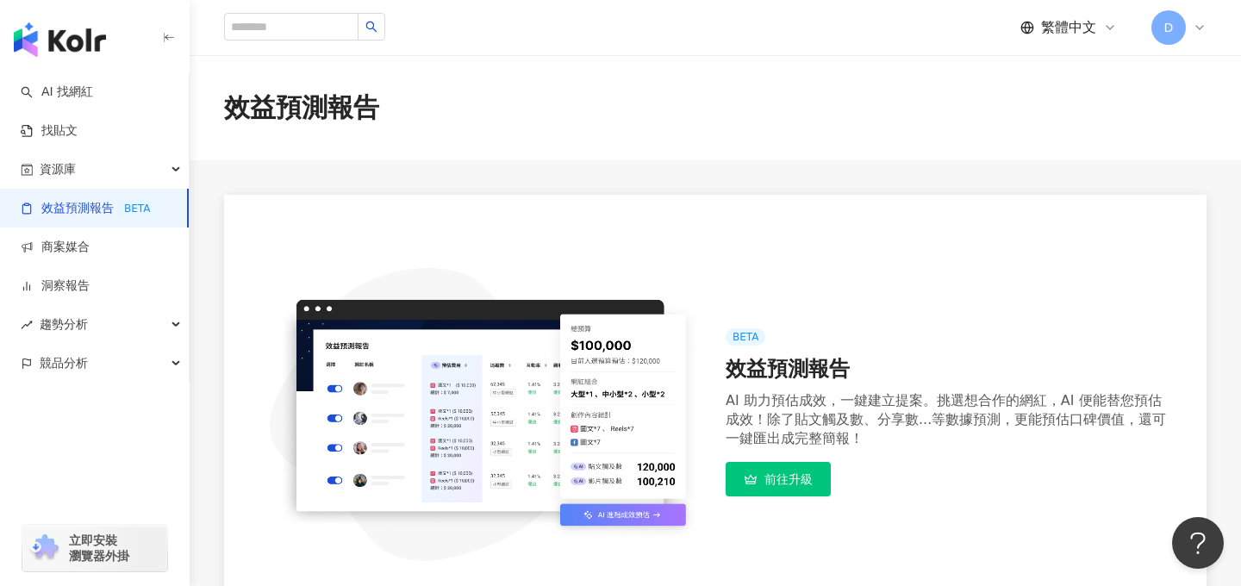
click at [1183, 37] on div "D" at bounding box center [1178, 27] width 55 height 34
click at [1176, 40] on span "D" at bounding box center [1168, 27] width 34 height 34
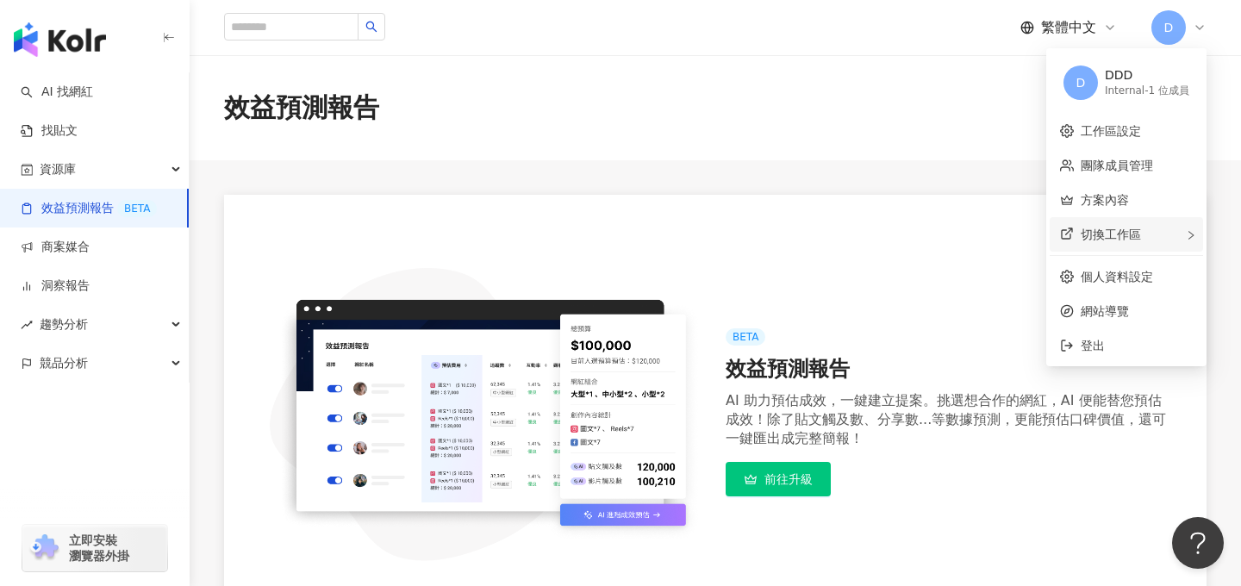
click at [1096, 239] on span "切換工作區" at bounding box center [1111, 234] width 60 height 14
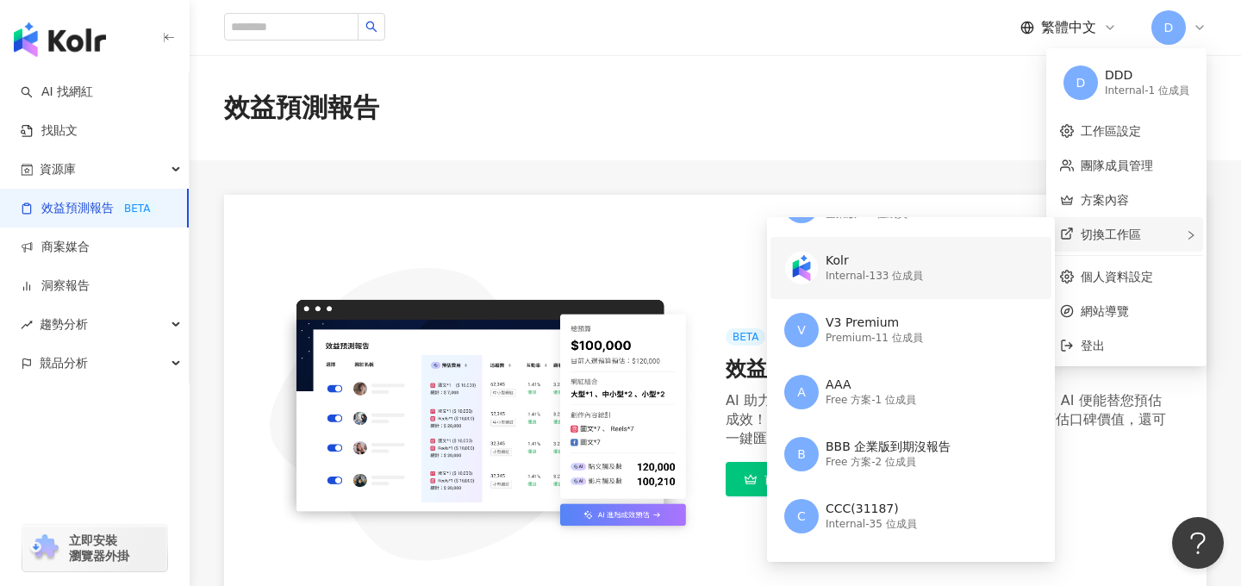
scroll to position [97, 0]
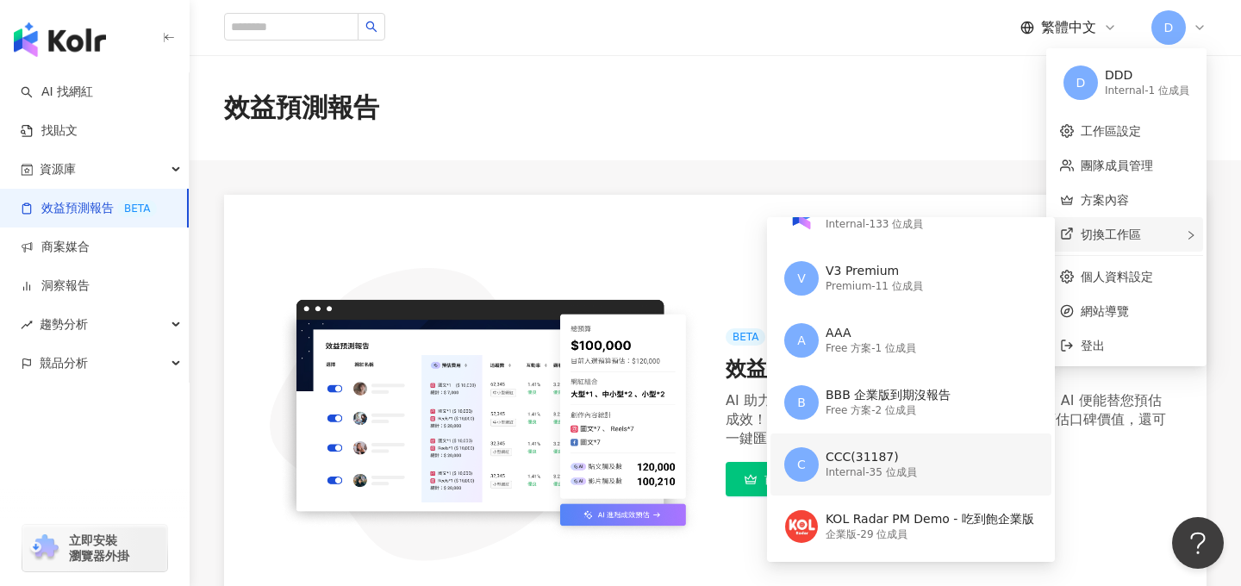
click at [862, 467] on div "Internal - 35 位成員" at bounding box center [871, 472] width 91 height 15
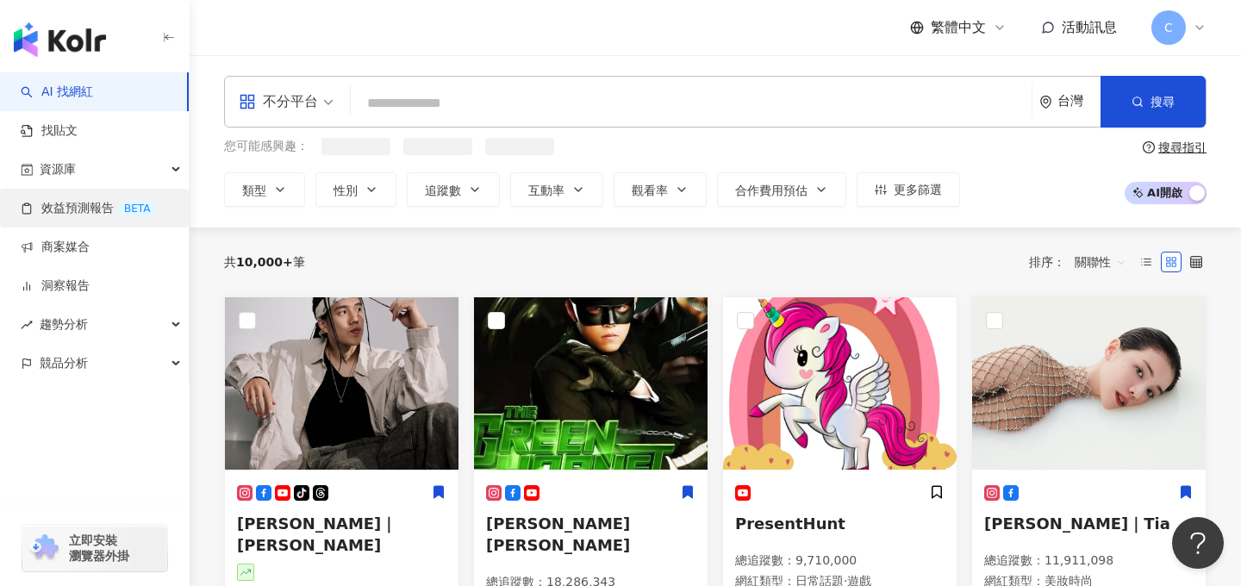
click at [86, 215] on link "效益預測報告 BETA" at bounding box center [89, 208] width 136 height 17
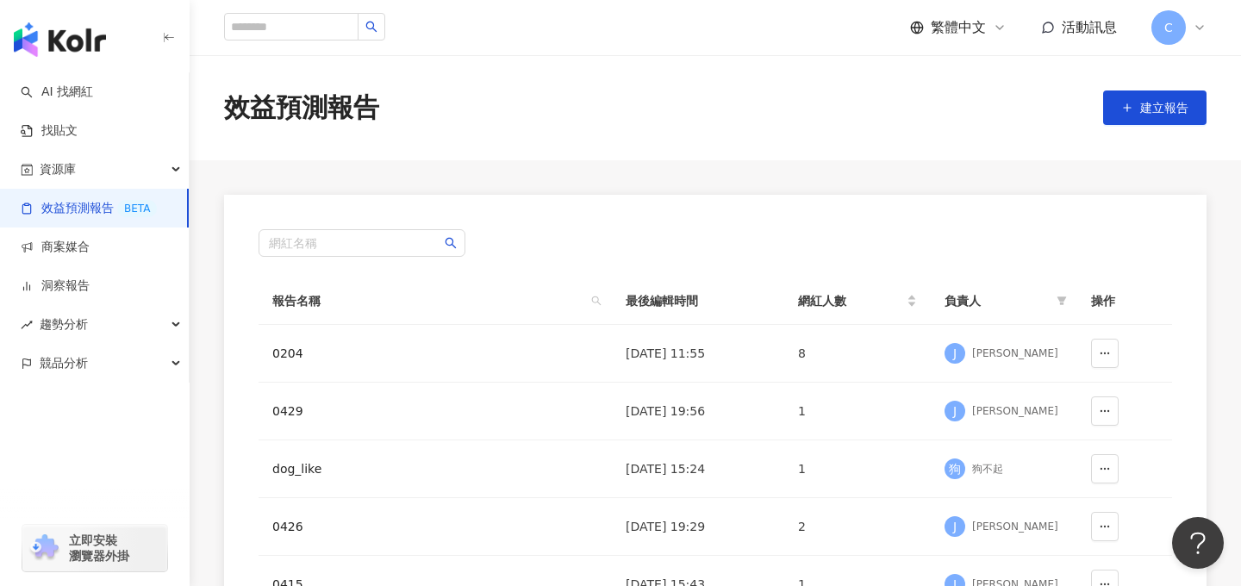
click at [1170, 37] on span "C" at bounding box center [1168, 27] width 34 height 34
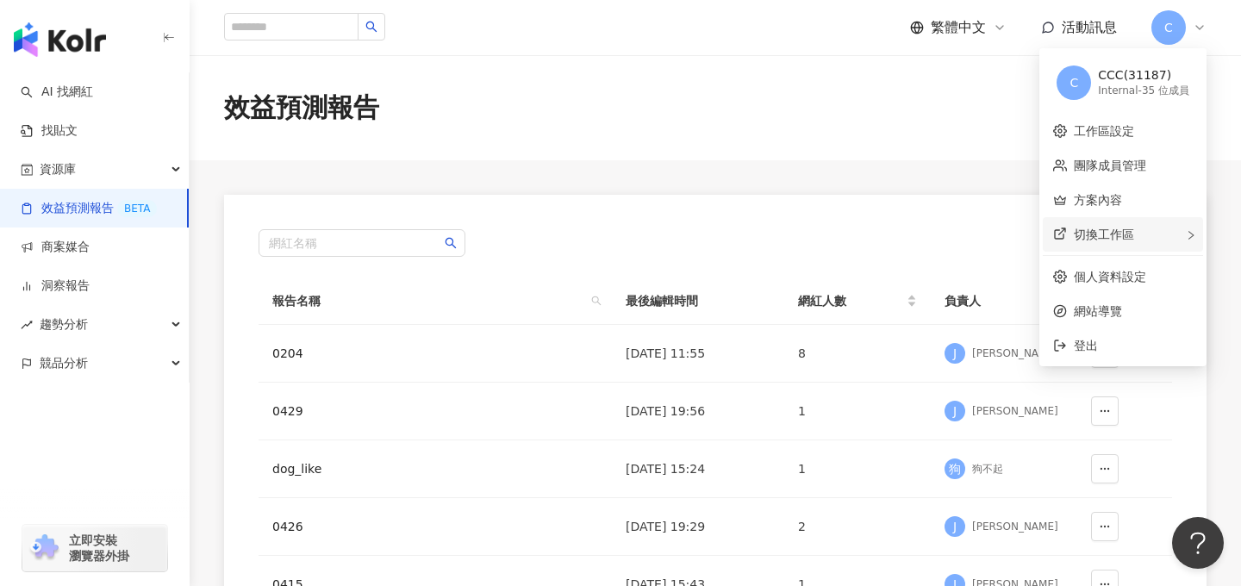
click at [1123, 222] on div "切換工作區" at bounding box center [1123, 234] width 160 height 34
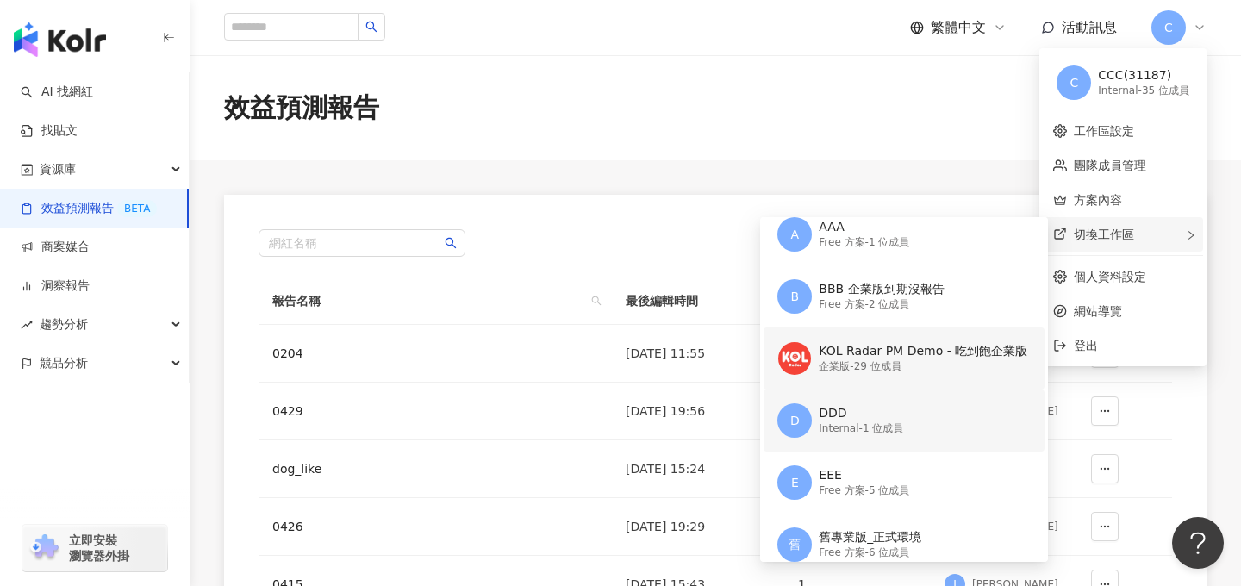
scroll to position [209, 0]
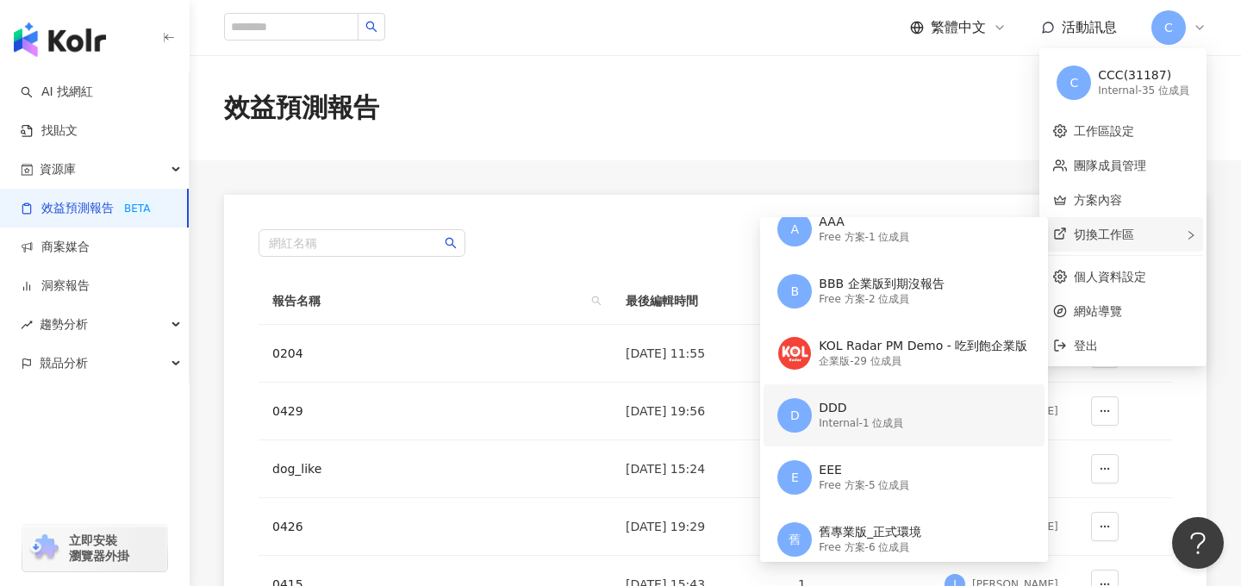
click at [877, 415] on div "DDD" at bounding box center [861, 408] width 84 height 17
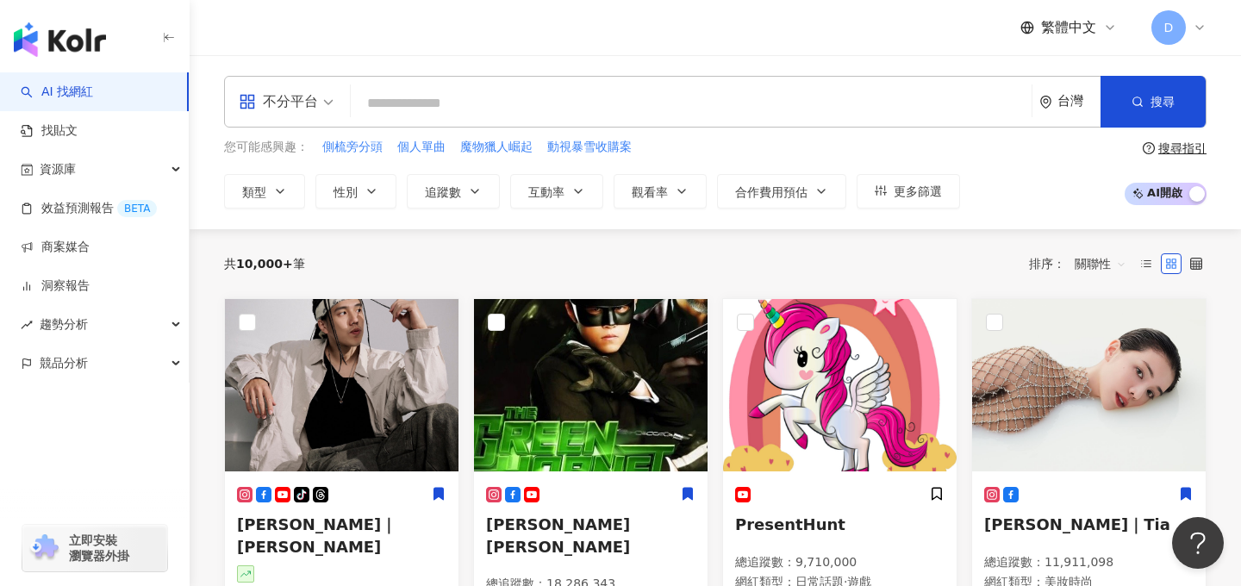
click at [1165, 43] on span "D" at bounding box center [1168, 27] width 34 height 34
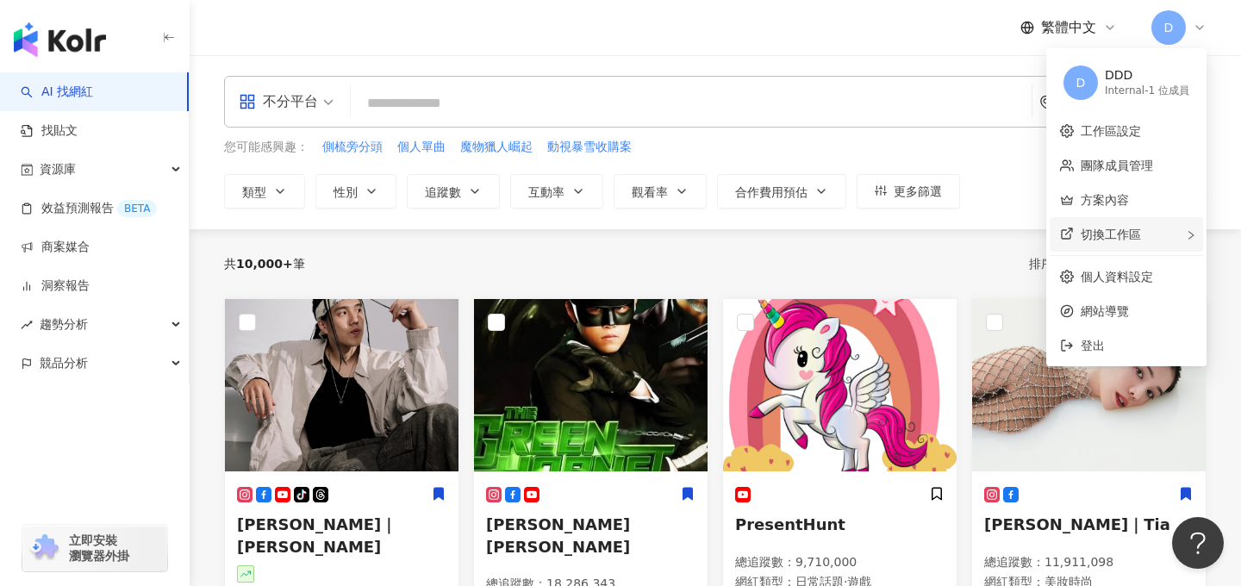
click at [1125, 234] on span "切換工作區" at bounding box center [1111, 234] width 60 height 14
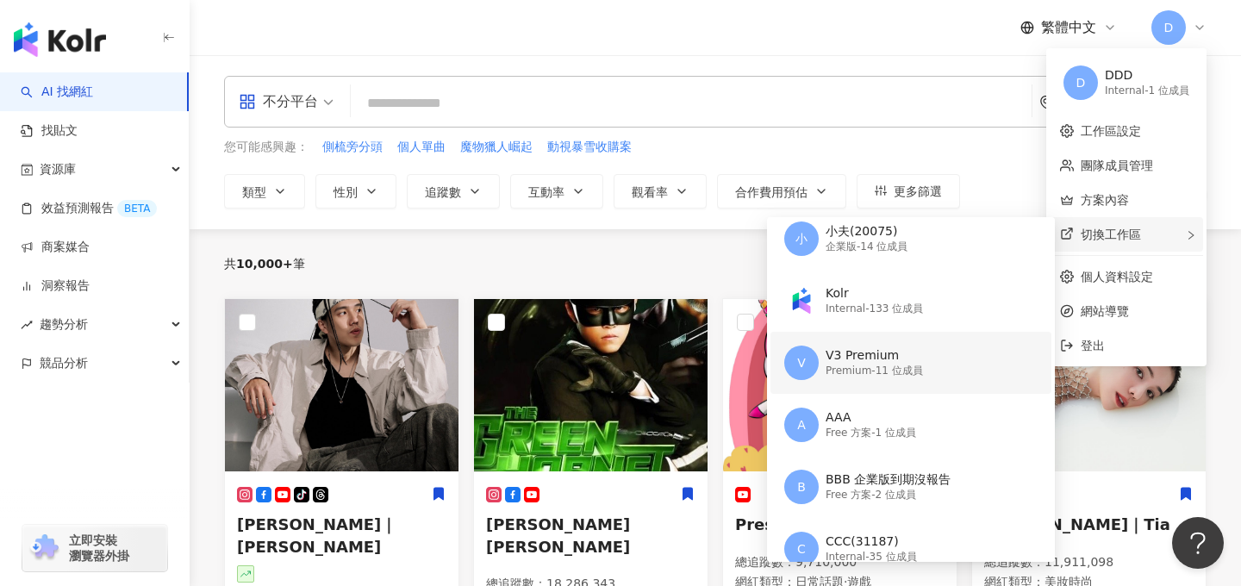
scroll to position [15, 0]
click at [882, 377] on div "V3 Premium Premium - 11 位成員" at bounding box center [874, 361] width 97 height 34
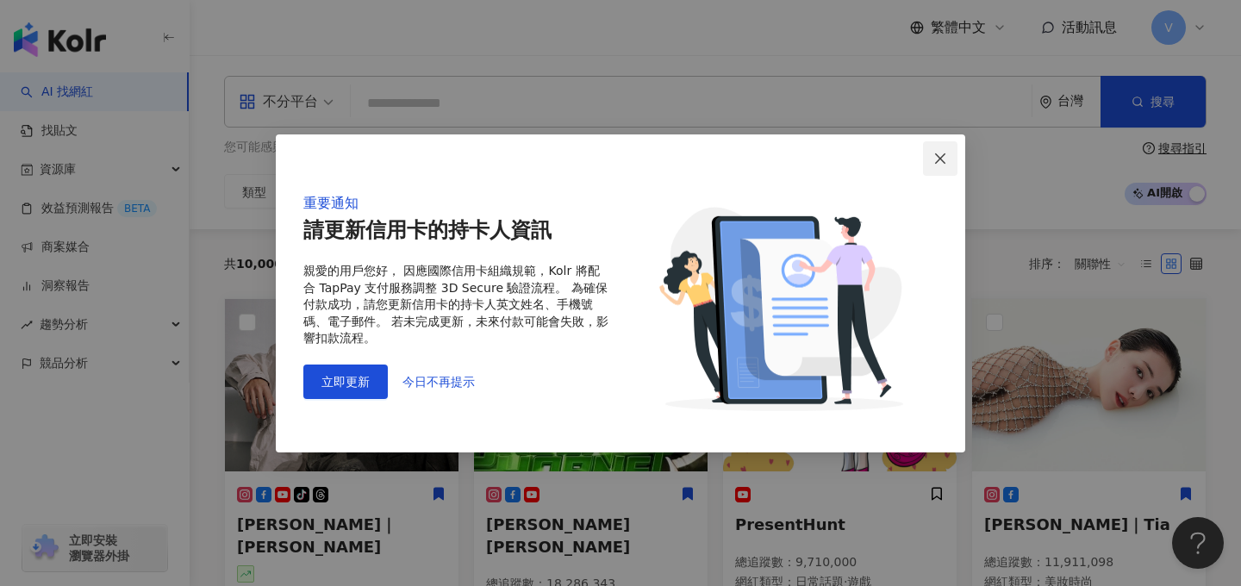
click at [943, 159] on icon "close" at bounding box center [940, 159] width 14 height 14
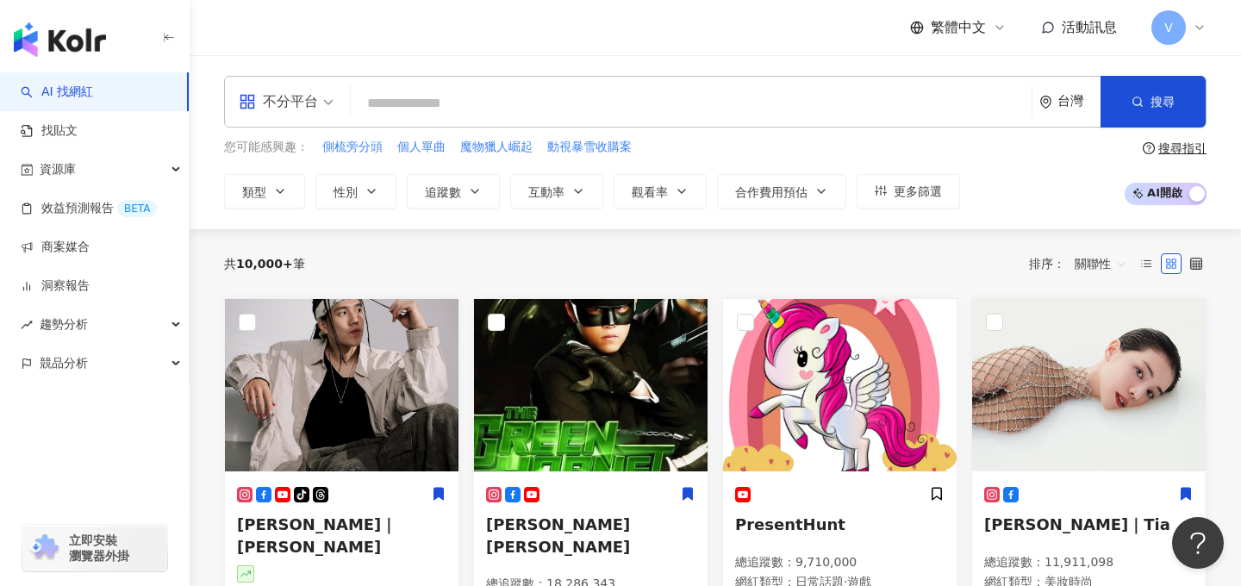
click at [1178, 27] on span "V" at bounding box center [1168, 27] width 34 height 34
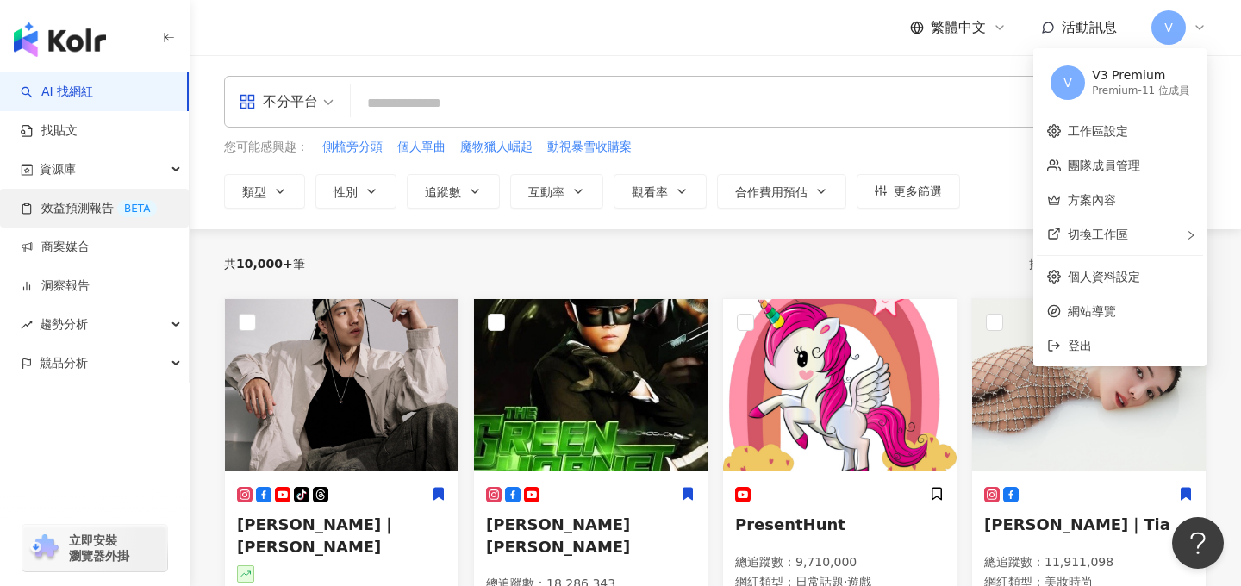
click at [81, 214] on link "效益預測報告 BETA" at bounding box center [89, 208] width 136 height 17
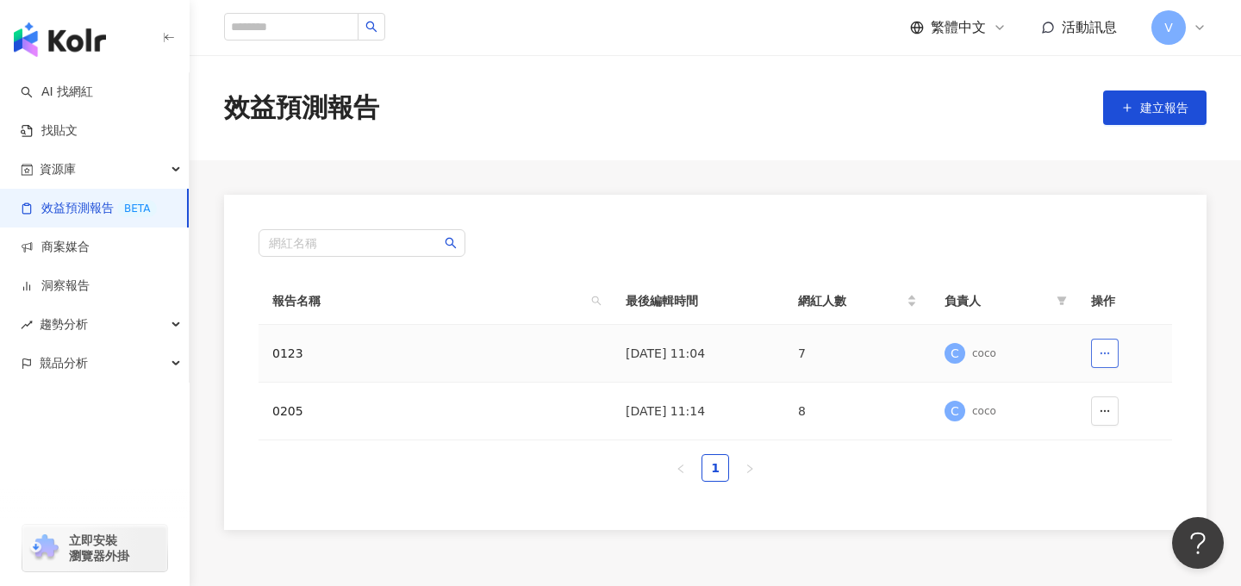
click at [1104, 352] on icon "button" at bounding box center [1105, 353] width 12 height 12
click at [1118, 436] on span at bounding box center [1113, 434] width 16 height 12
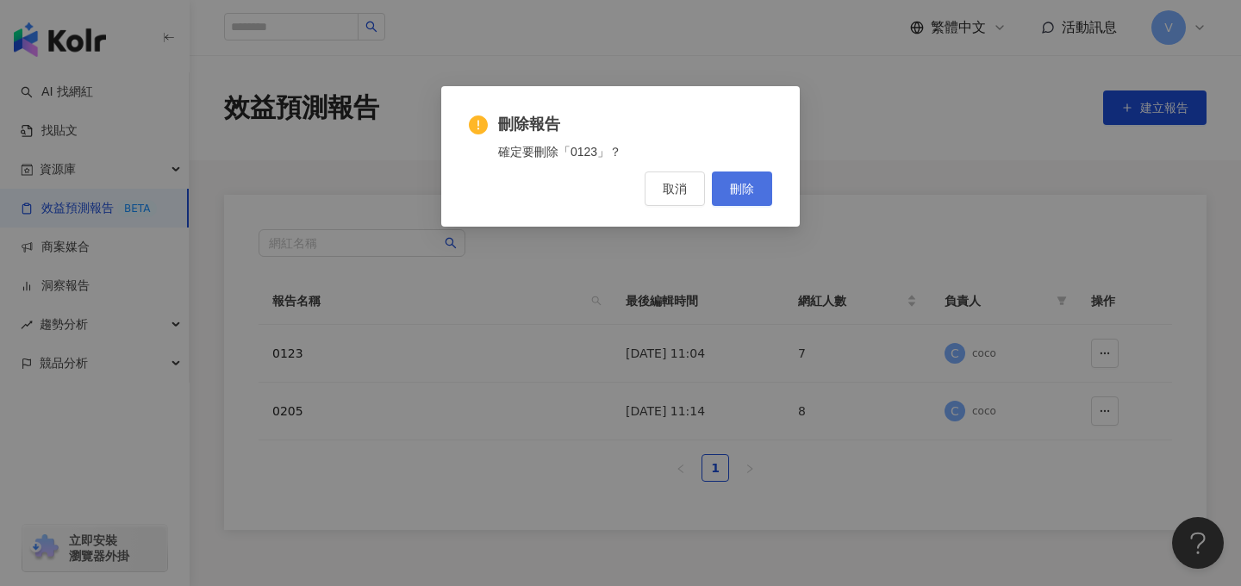
click at [752, 187] on span "刪除" at bounding box center [742, 189] width 24 height 14
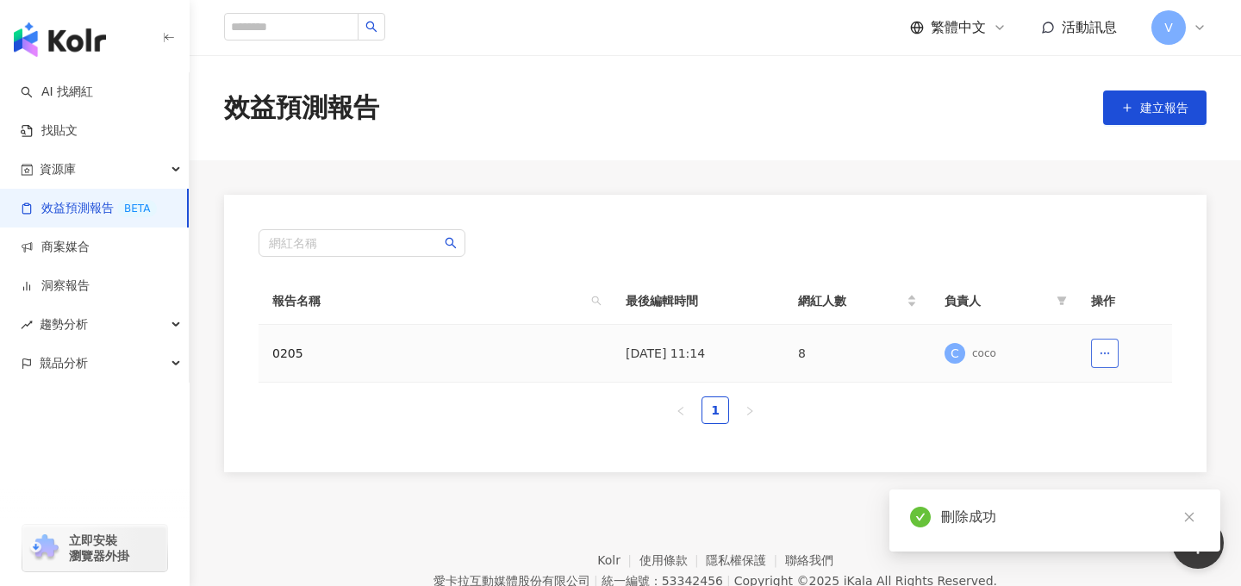
click at [1102, 360] on button "button" at bounding box center [1105, 353] width 28 height 29
click at [1131, 449] on li "刪除" at bounding box center [1128, 434] width 69 height 34
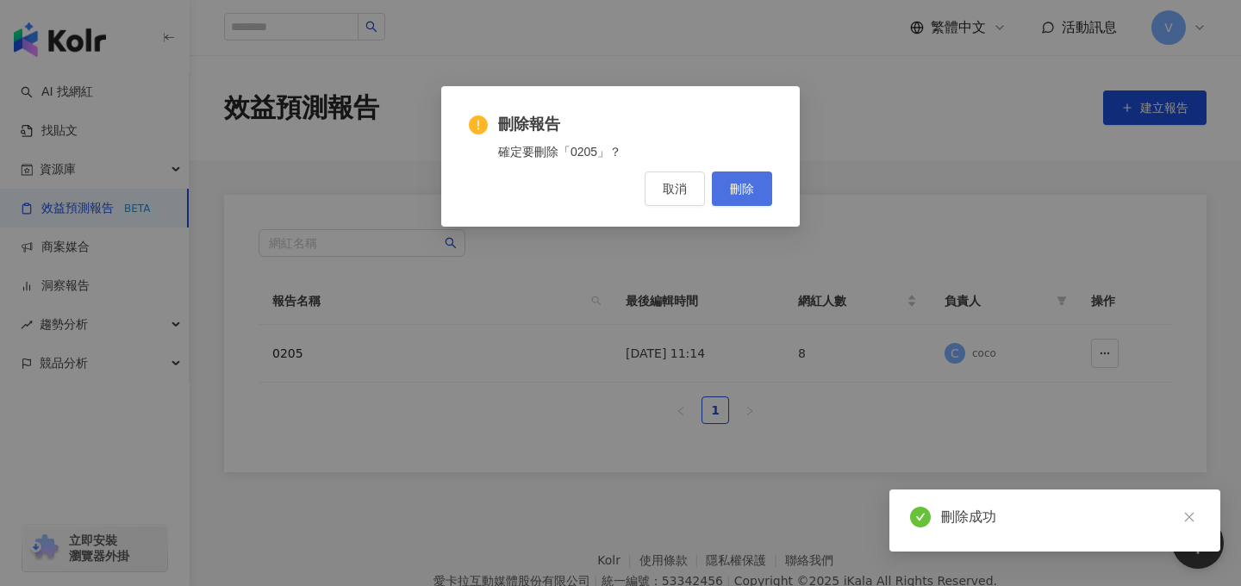
click at [735, 184] on span "刪除" at bounding box center [742, 189] width 24 height 14
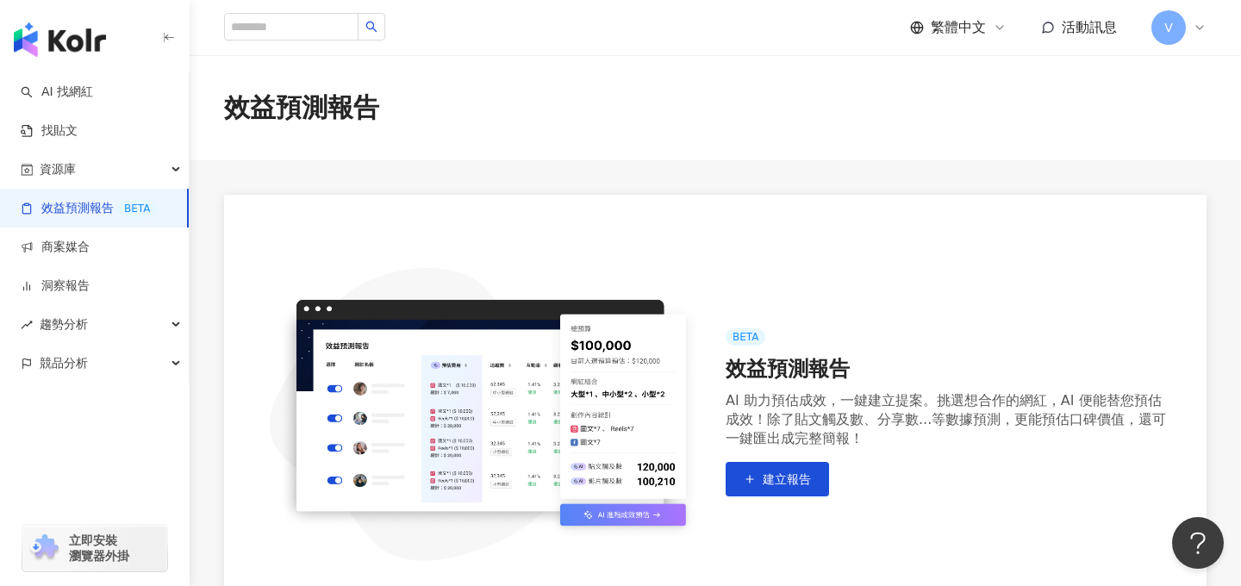
click at [1177, 41] on span "V" at bounding box center [1168, 27] width 34 height 34
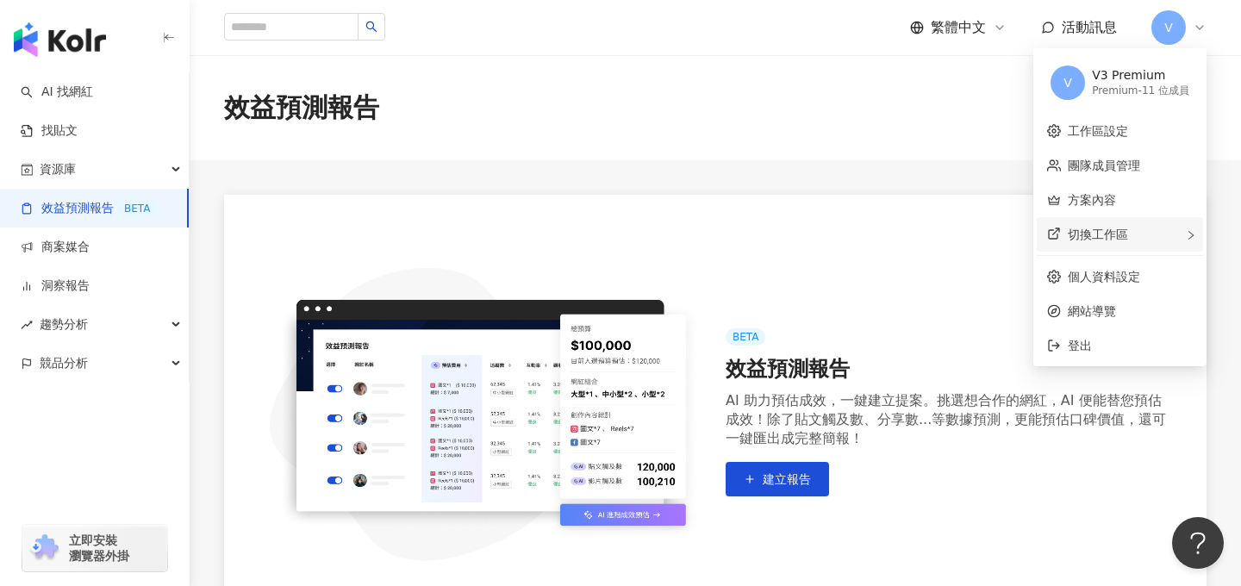
click at [1115, 230] on span "切換工作區" at bounding box center [1098, 234] width 60 height 14
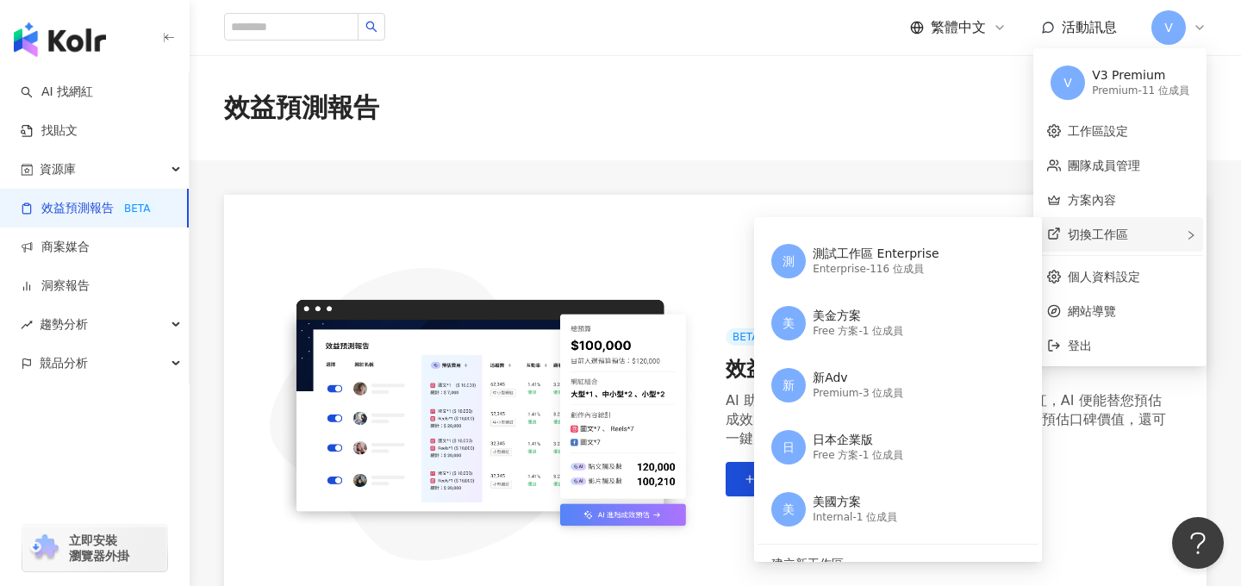
scroll to position [924, 0]
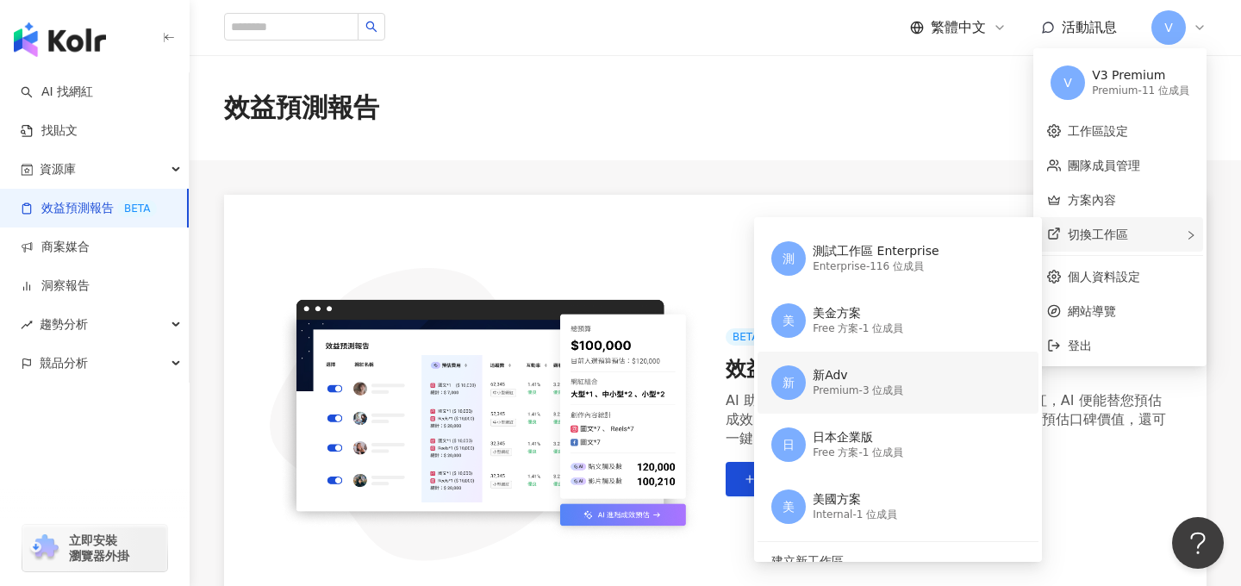
click at [855, 396] on div "Premium - 3 位成員" at bounding box center [858, 390] width 90 height 15
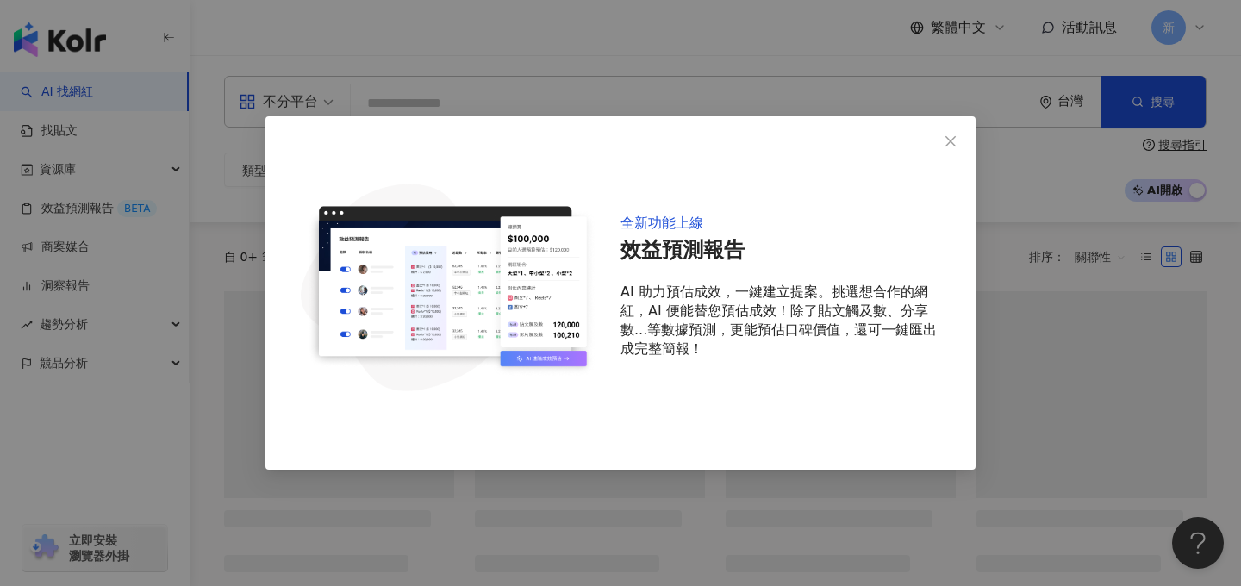
click at [81, 220] on div "全新功能上線 效益預測報告 AI 助力預估成效，一鍵建立提案。挑選想合作的網紅，AI 便能替您預估成效！除了貼文觸及數、分享數...等數據預測，更能預估口碑價…" at bounding box center [620, 293] width 1241 height 586
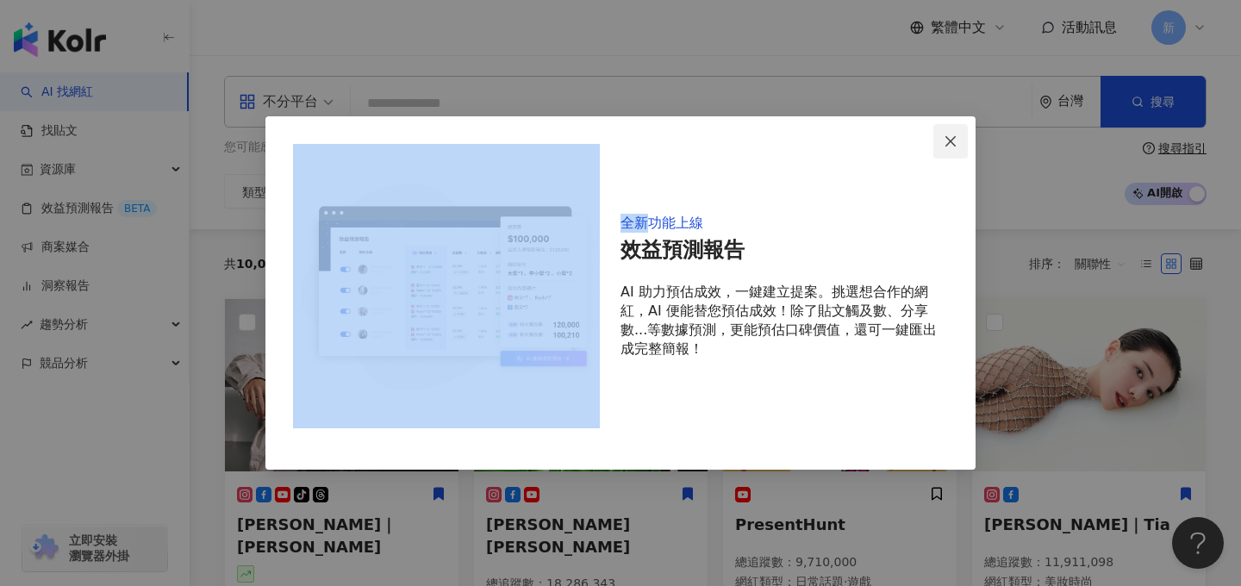
click at [960, 136] on span "Close" at bounding box center [950, 141] width 34 height 14
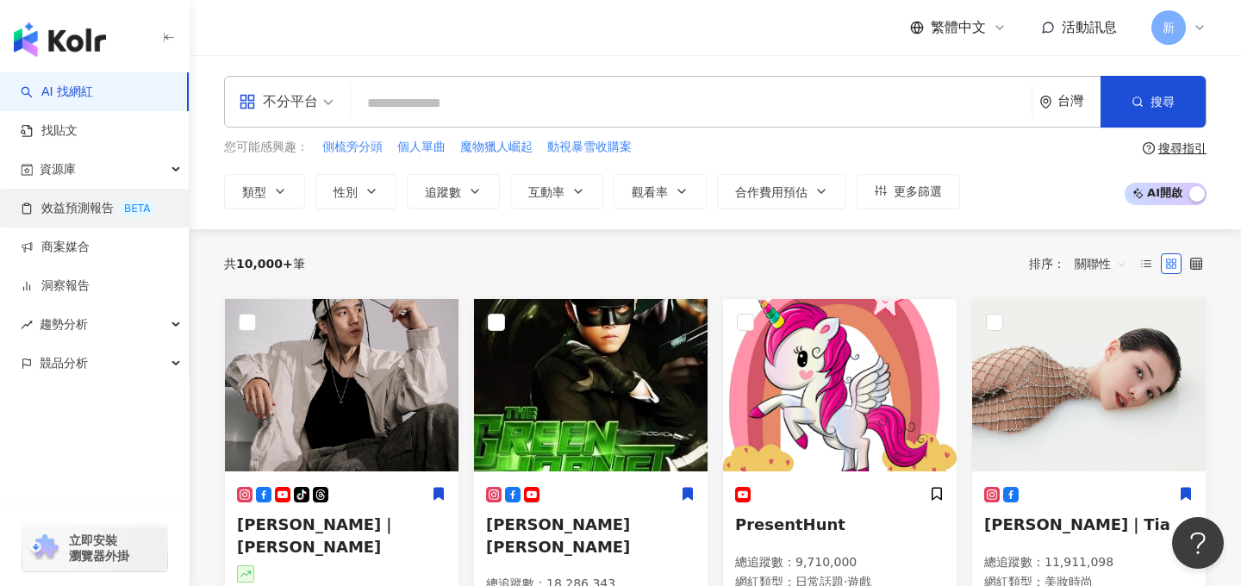
click at [115, 200] on link "效益預測報告 BETA" at bounding box center [89, 208] width 136 height 17
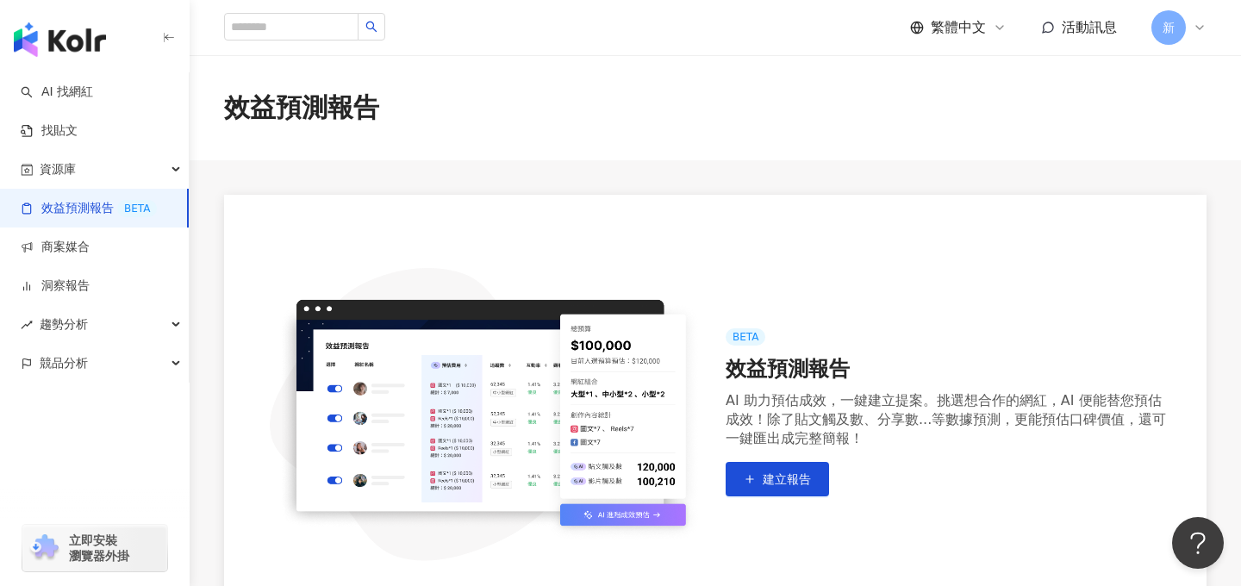
click at [1168, 21] on span "新" at bounding box center [1168, 27] width 12 height 19
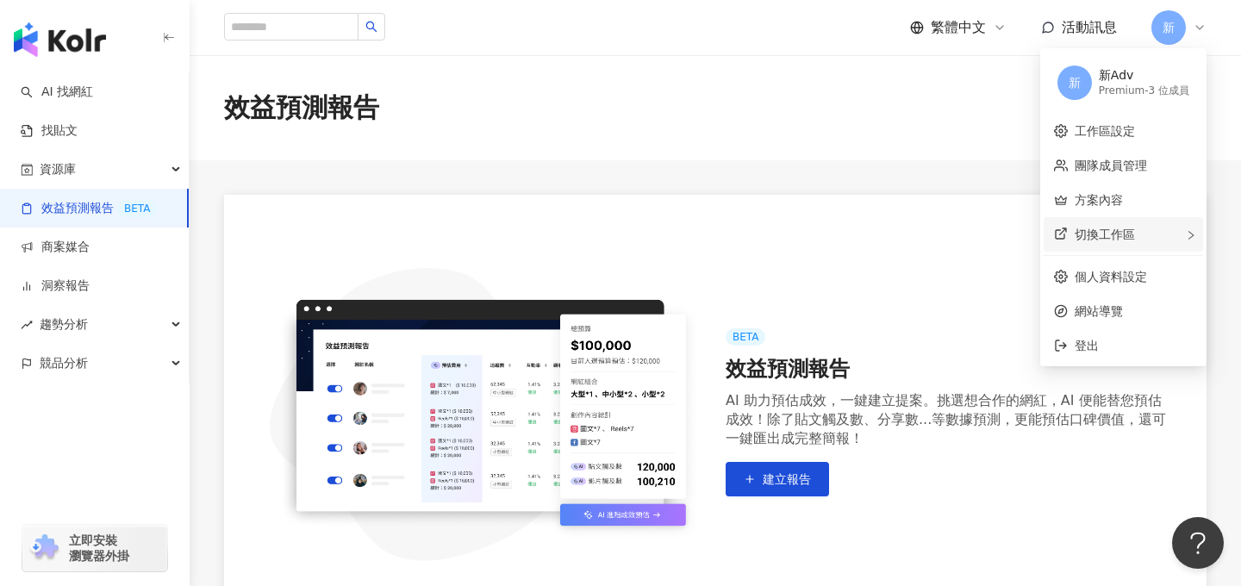
click at [1119, 248] on div "切換工作區" at bounding box center [1123, 234] width 159 height 34
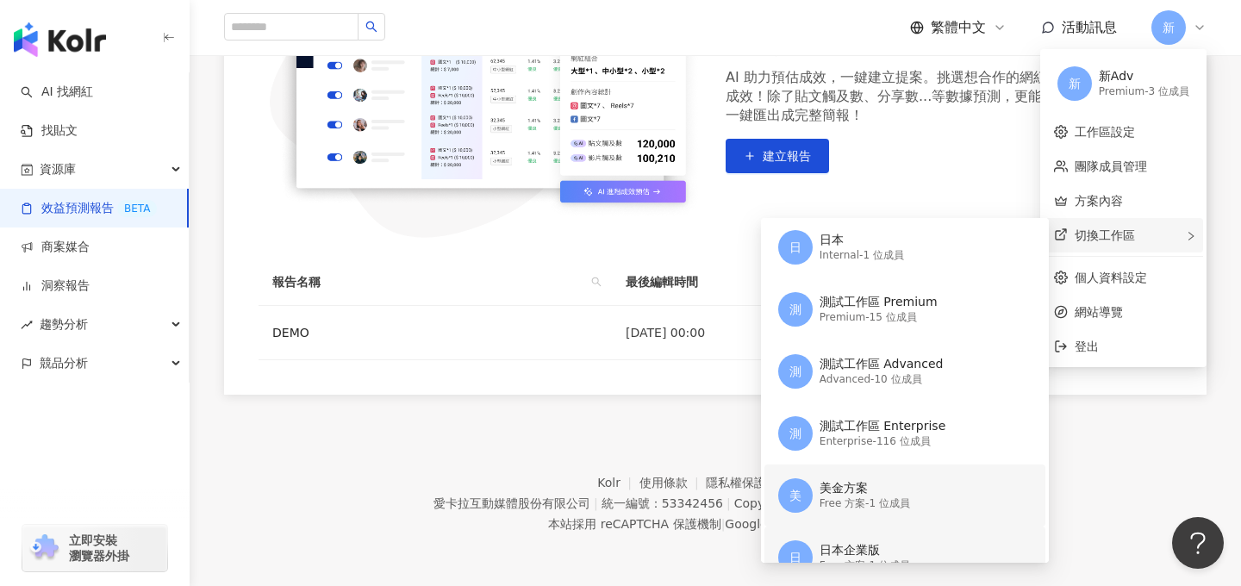
scroll to position [808, 0]
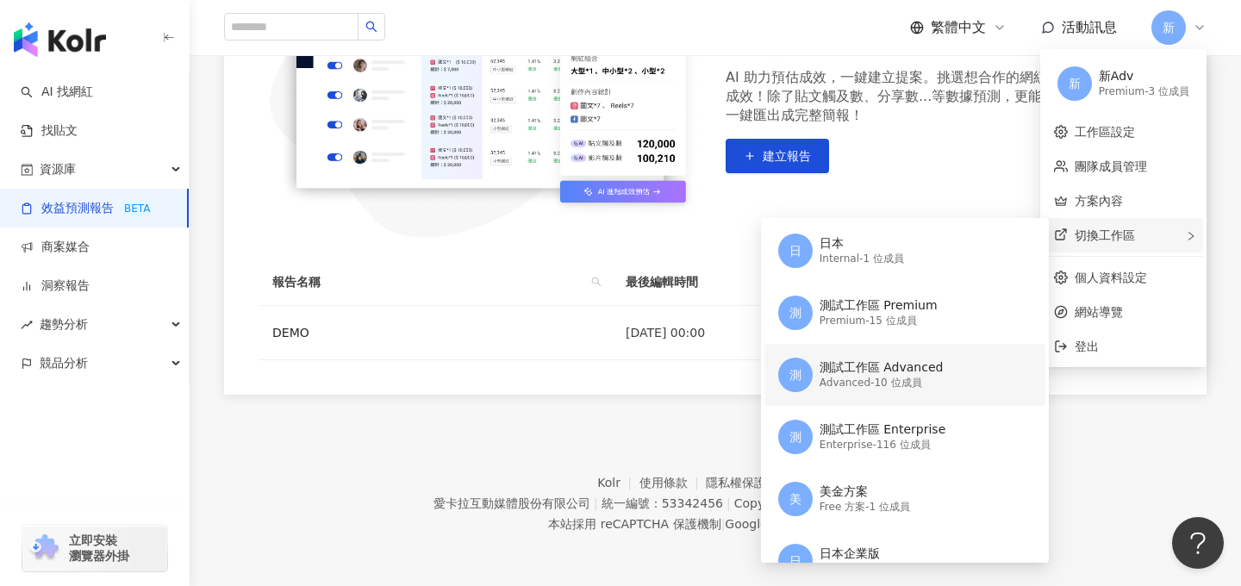
click at [850, 389] on div "Advanced - 10 位成員" at bounding box center [881, 383] width 124 height 15
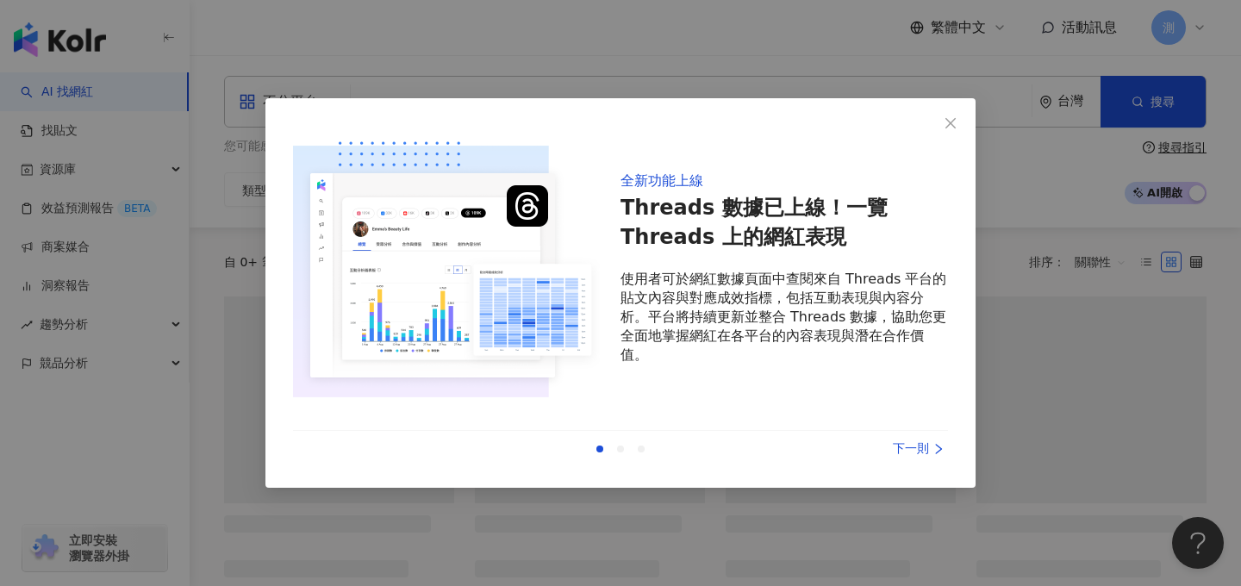
click at [75, 208] on div "全新功能上線 Threads 數據已上線！一覽 Threads 上的網紅表現 使用者可於網紅數據頁面中查閱來自 Threads 平台的貼文內容與對應成效指標，…" at bounding box center [620, 293] width 1241 height 586
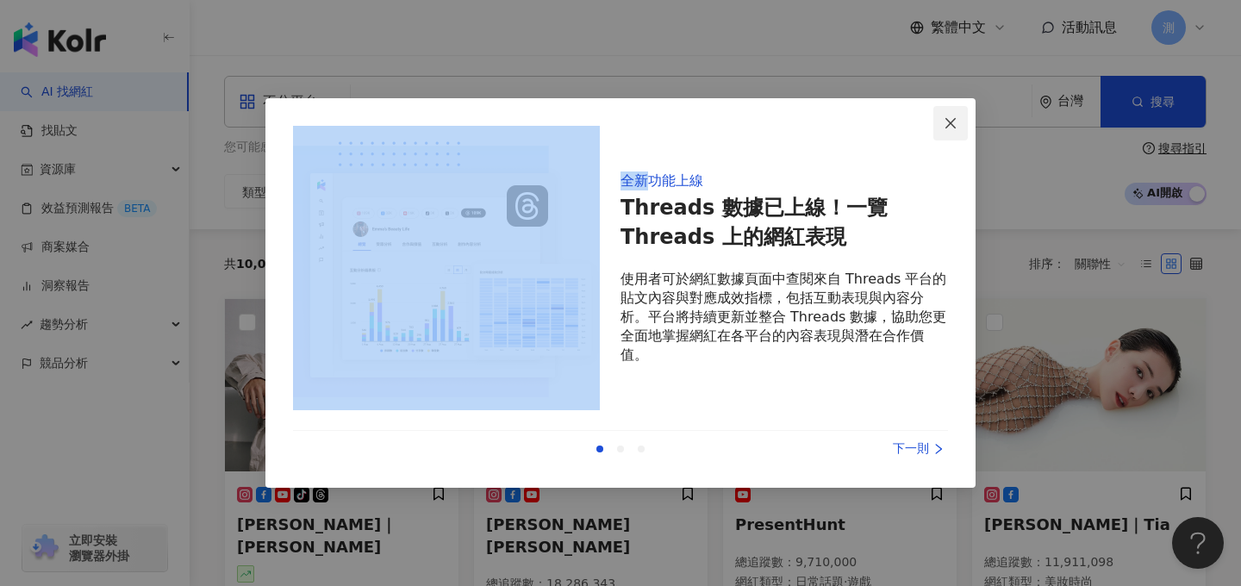
click at [949, 114] on button "Close" at bounding box center [950, 123] width 34 height 34
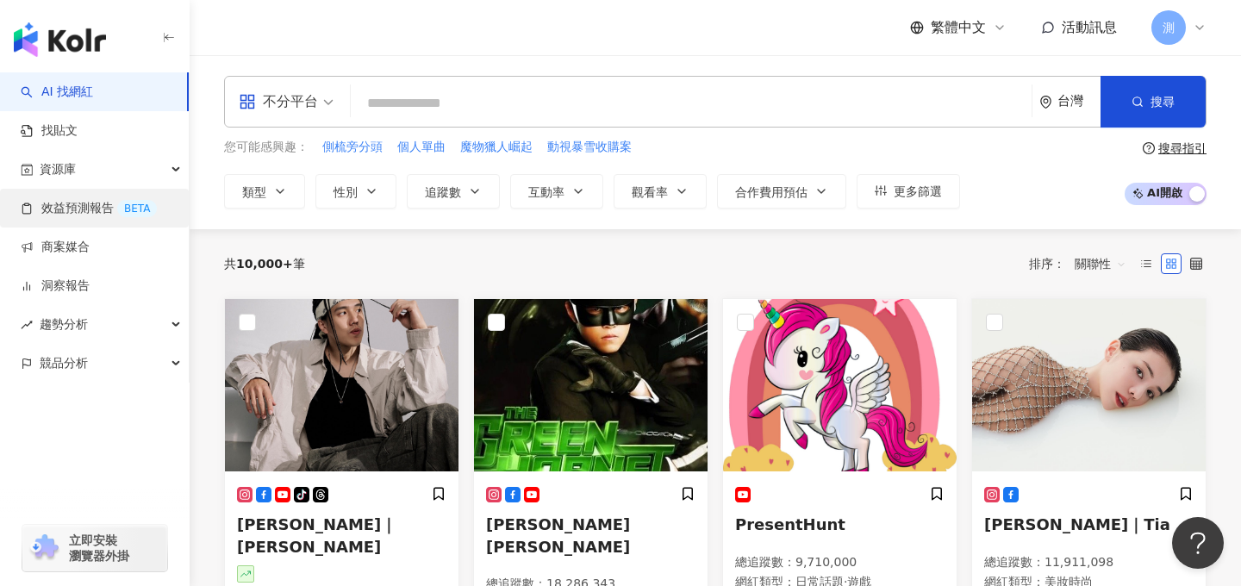
click at [96, 200] on link "效益預測報告 BETA" at bounding box center [89, 208] width 136 height 17
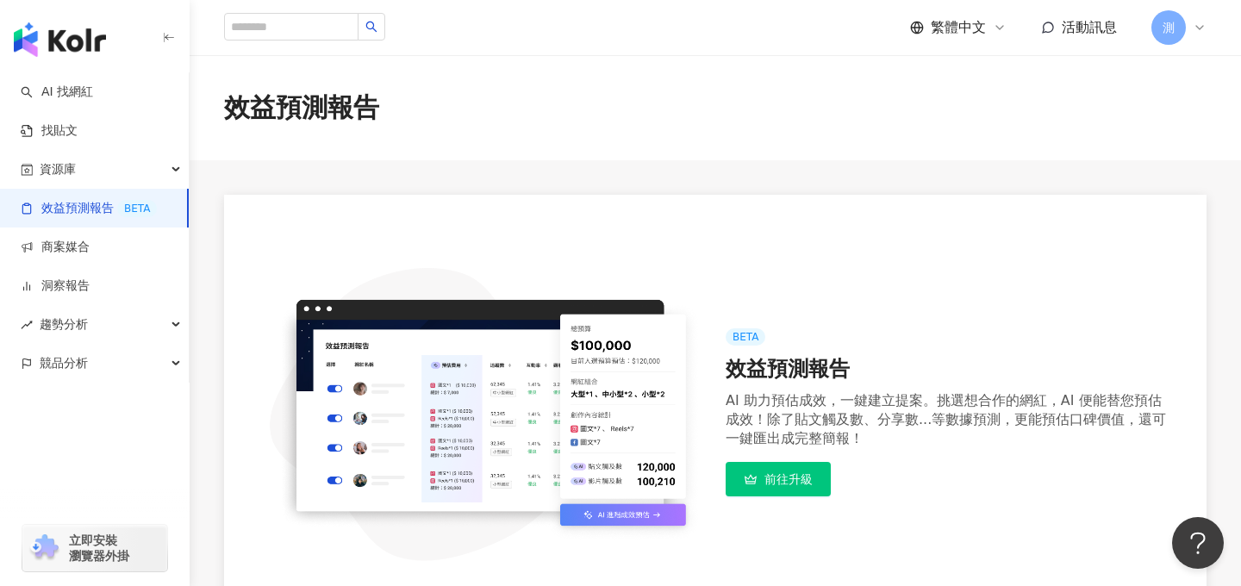
click at [1175, 43] on div "測" at bounding box center [1178, 27] width 55 height 34
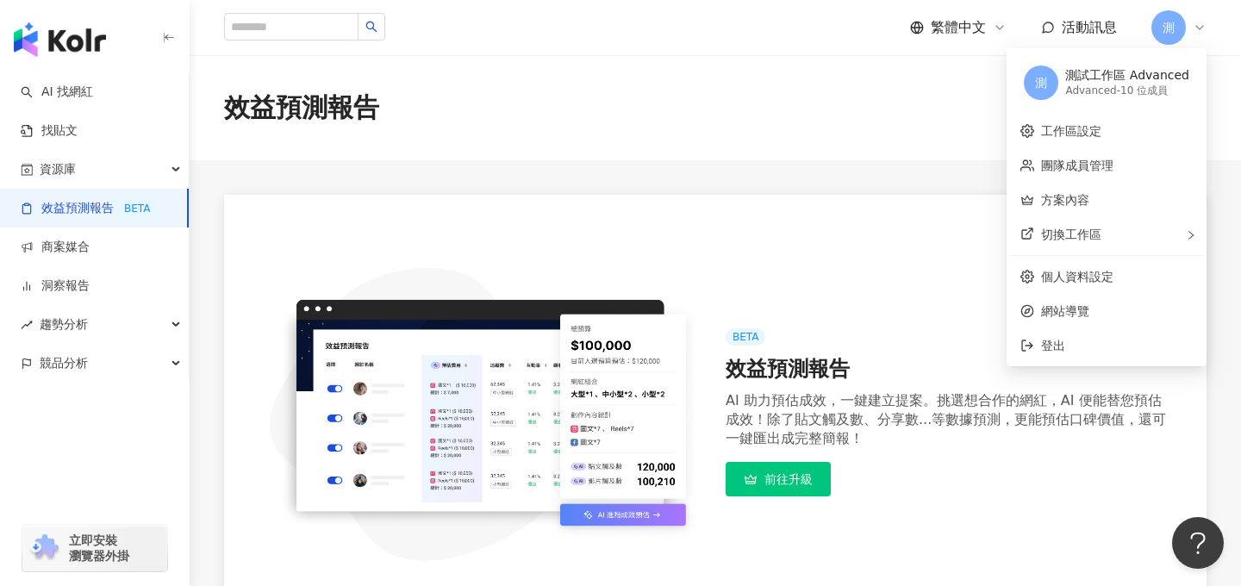
click at [747, 164] on main "效益預測報告 BETA 效益預測報告 AI 助力預估成效，一鍵建立提案。挑選想合作的網紅，AI 便能替您預估成效！除了貼文觸及數、分享數...等數據預測，更能…" at bounding box center [715, 386] width 1051 height 663
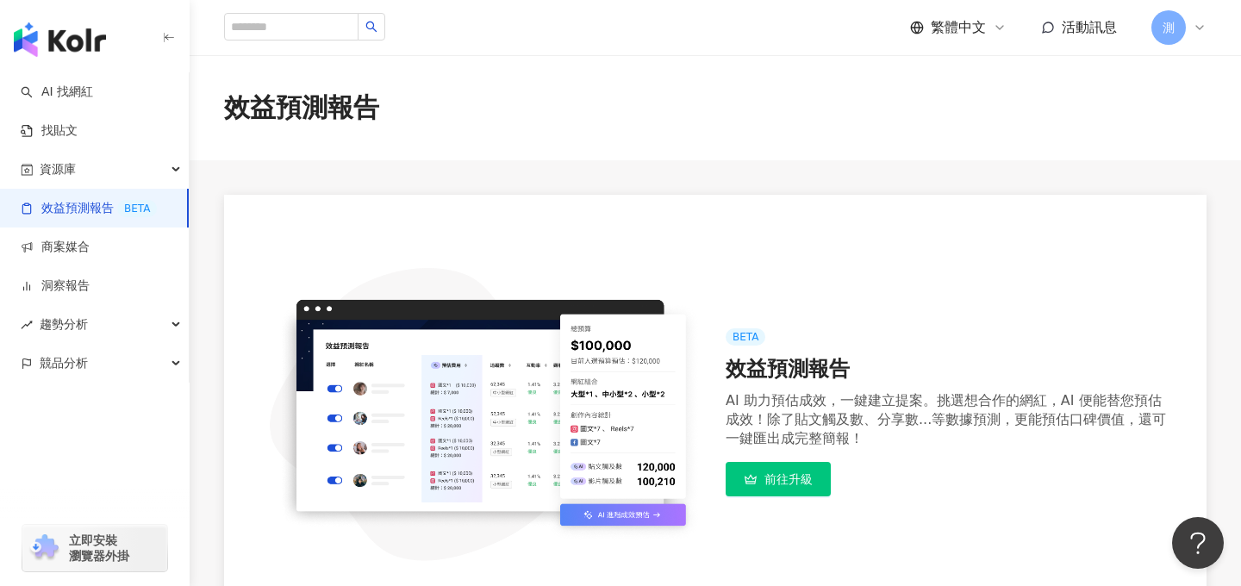
click at [1168, 43] on span "測" at bounding box center [1168, 27] width 34 height 34
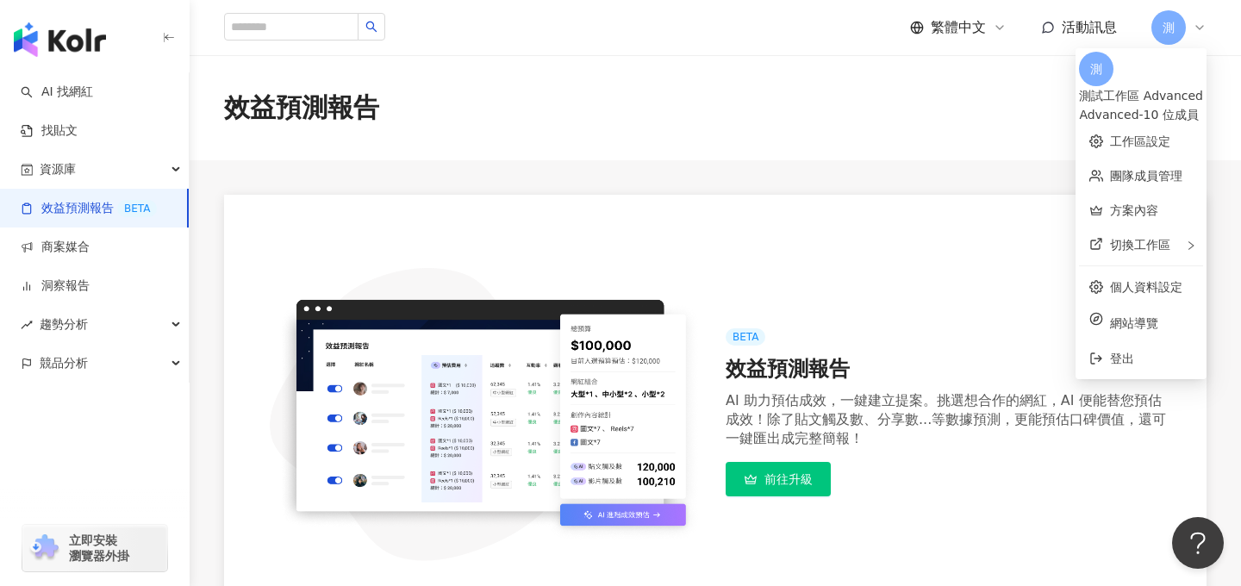
click at [919, 114] on div "效益預測報告" at bounding box center [715, 108] width 1051 height 36
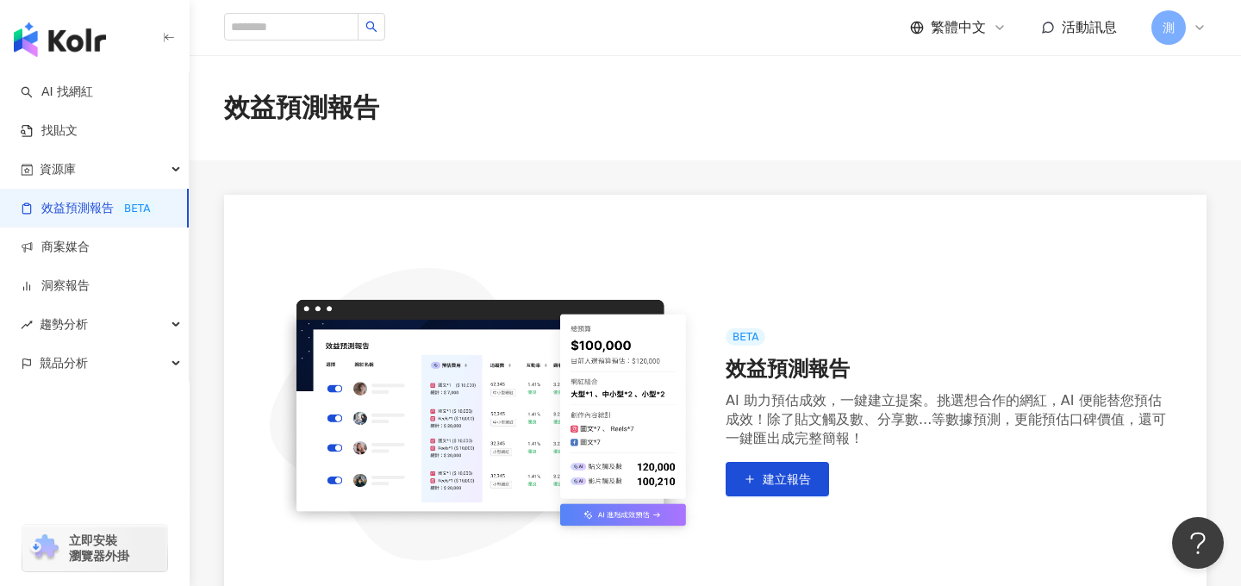
click at [1170, 26] on span "測" at bounding box center [1168, 27] width 12 height 19
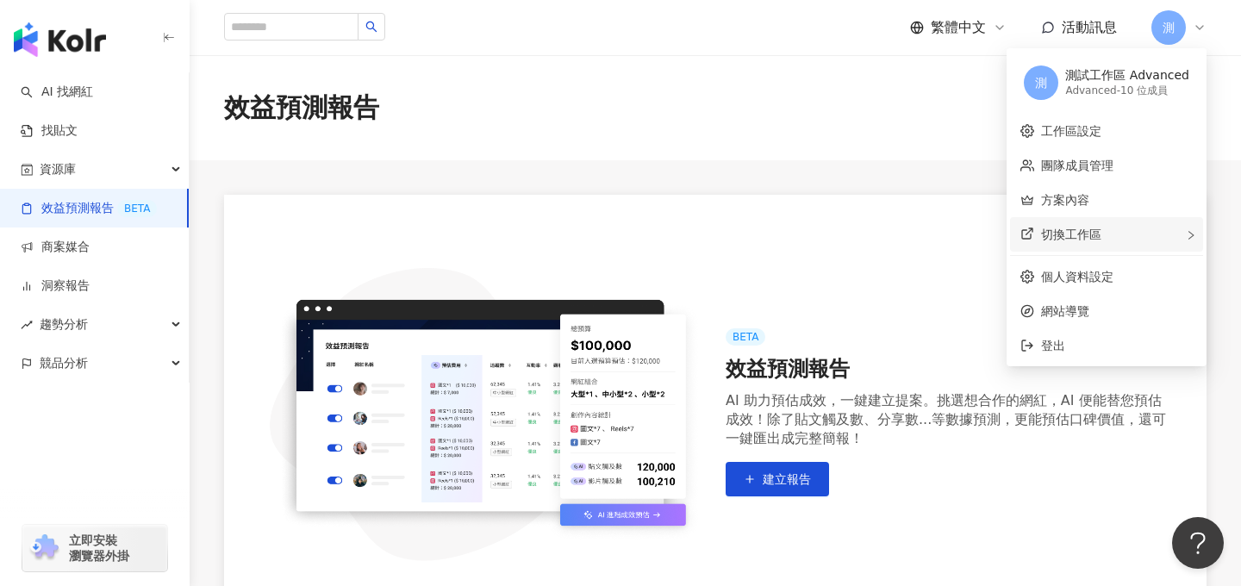
click at [1112, 245] on div "切換工作區" at bounding box center [1106, 234] width 193 height 34
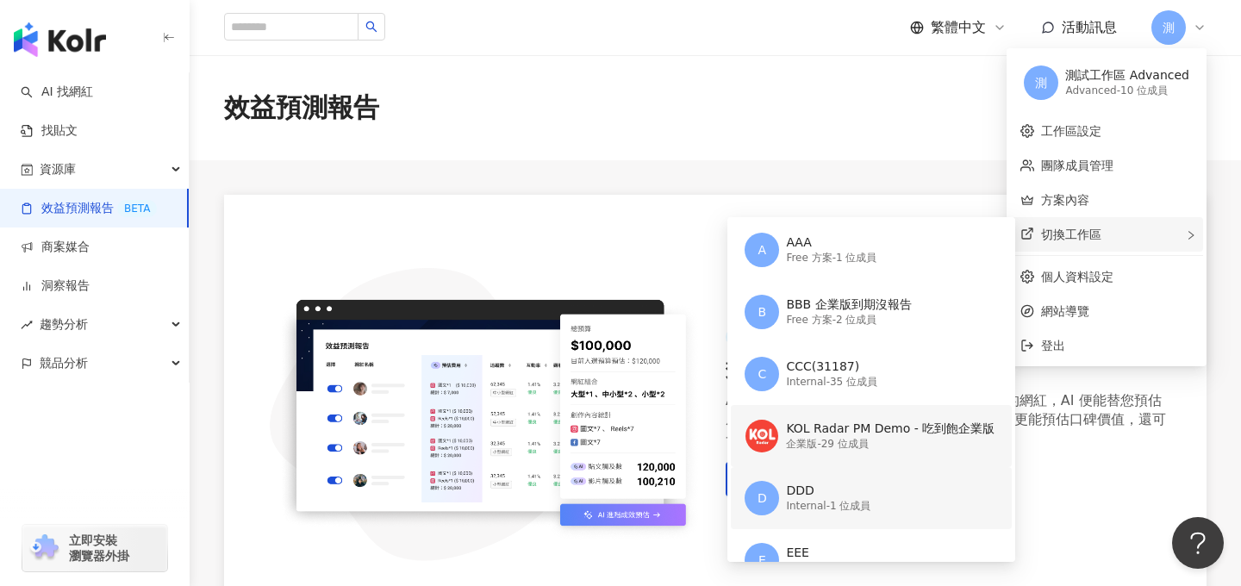
scroll to position [203, 0]
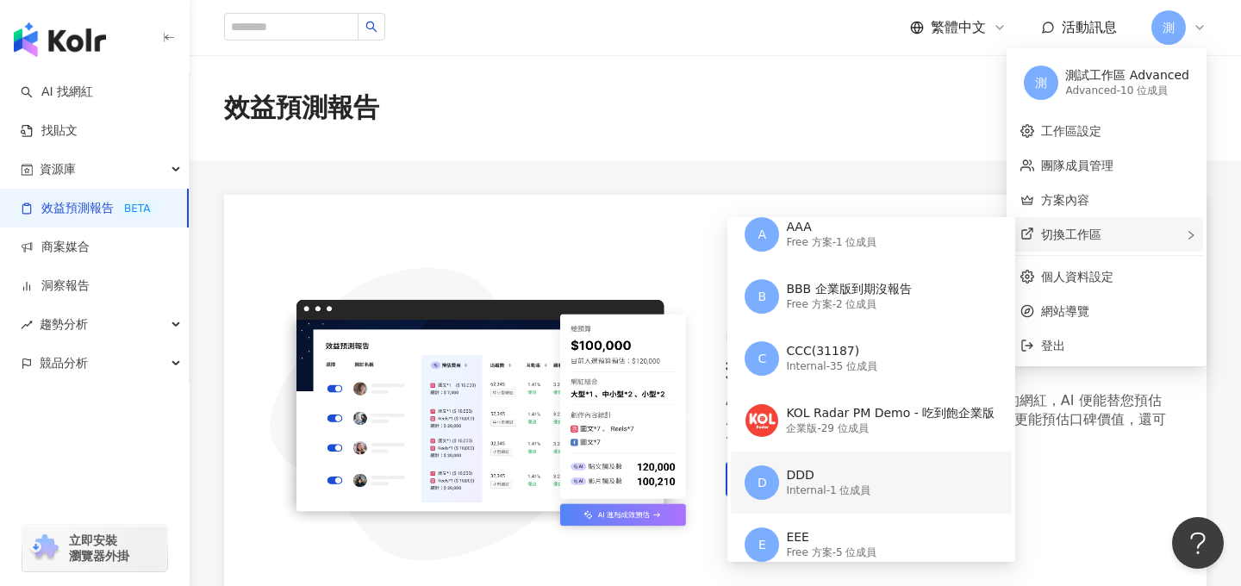
click at [844, 486] on div "Internal - 1 位成員" at bounding box center [828, 490] width 84 height 15
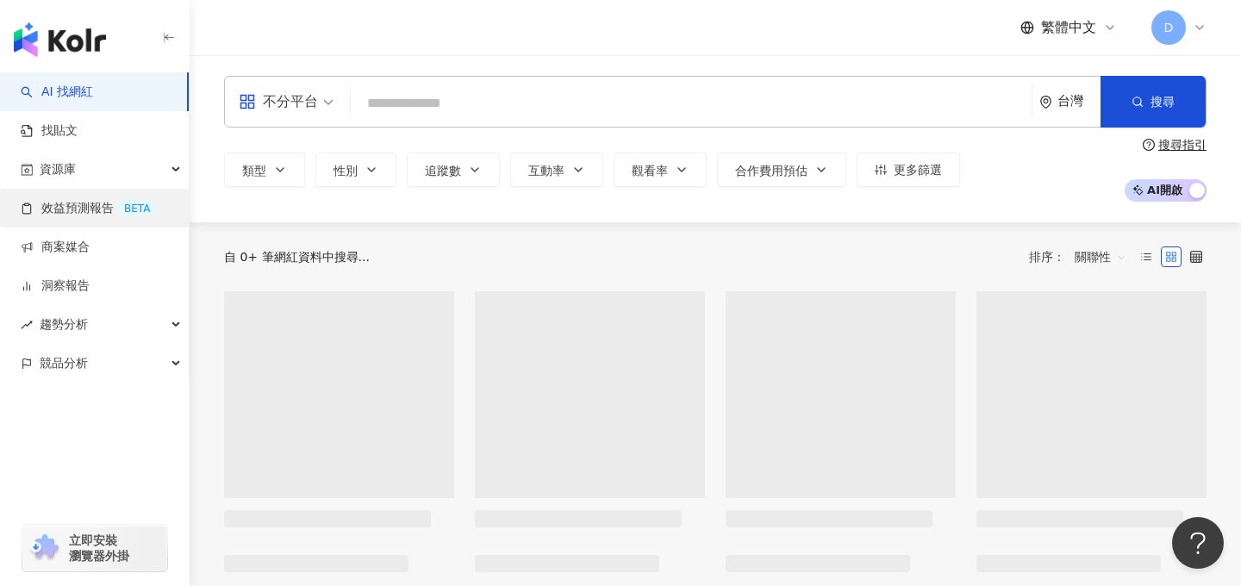
click at [104, 200] on link "效益預測報告 BETA" at bounding box center [89, 208] width 136 height 17
